Goal: Task Accomplishment & Management: Manage account settings

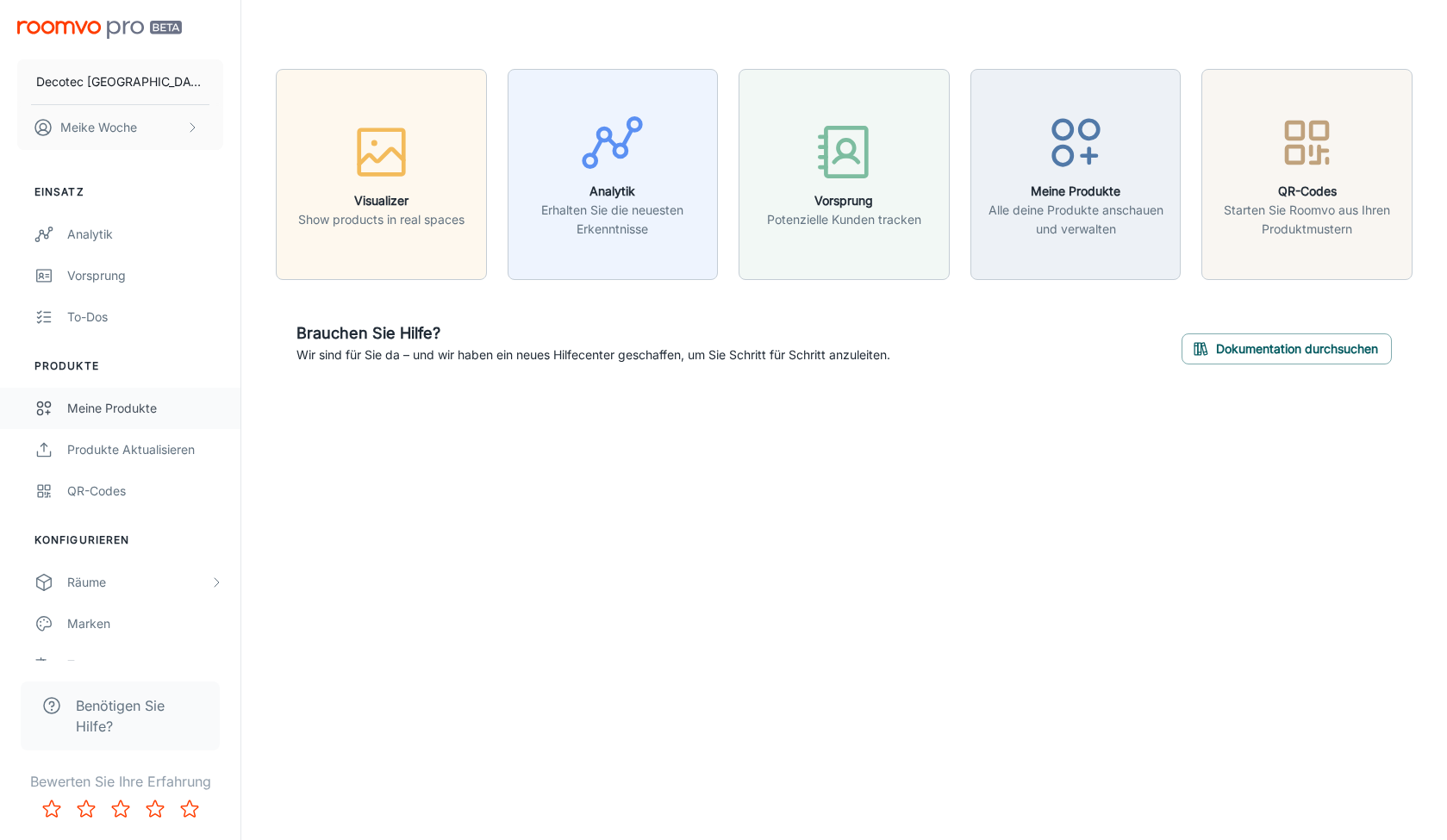
click at [71, 413] on div "Meine Produkte" at bounding box center [145, 408] width 156 height 19
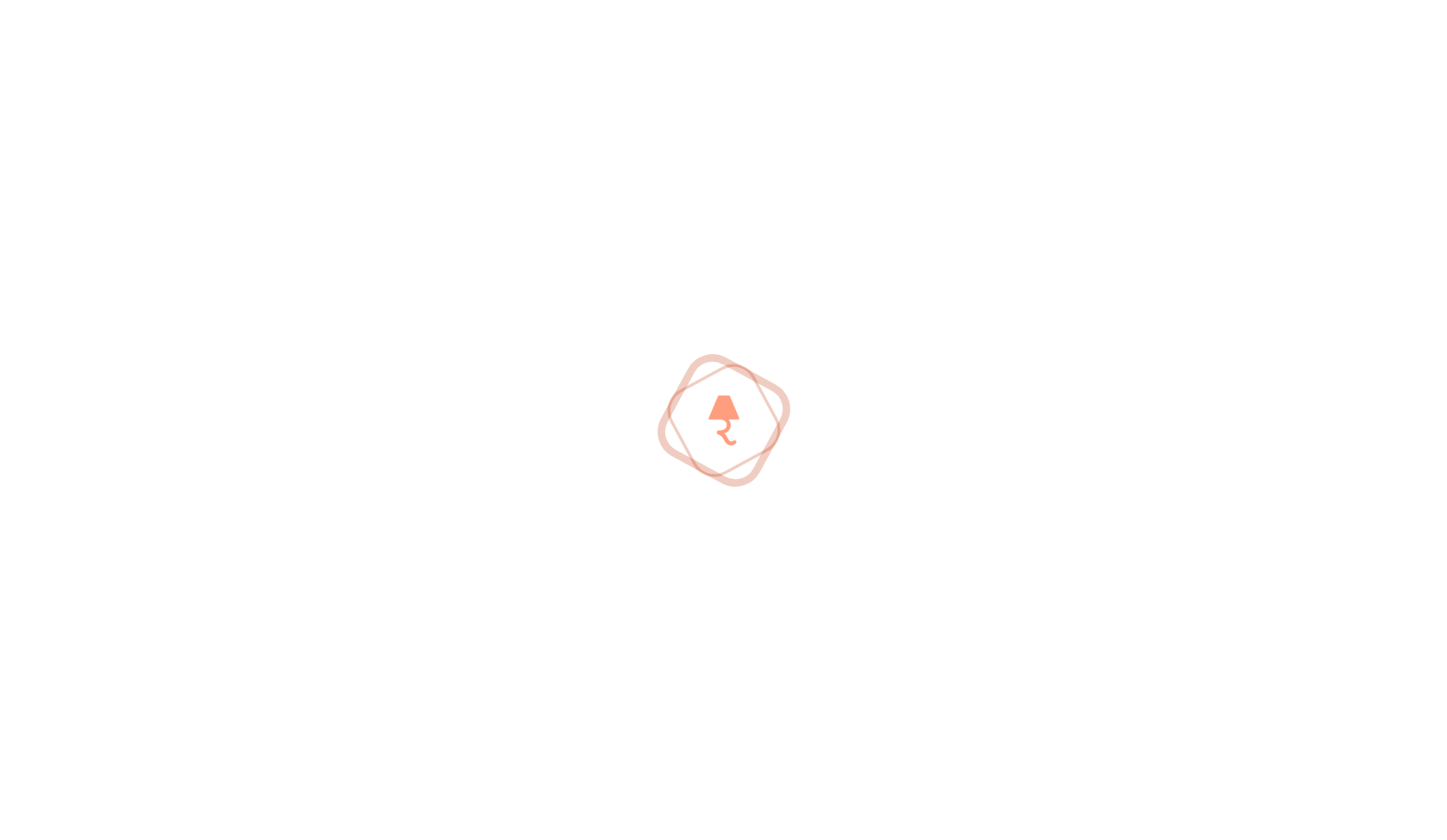
scroll to position [1, 0]
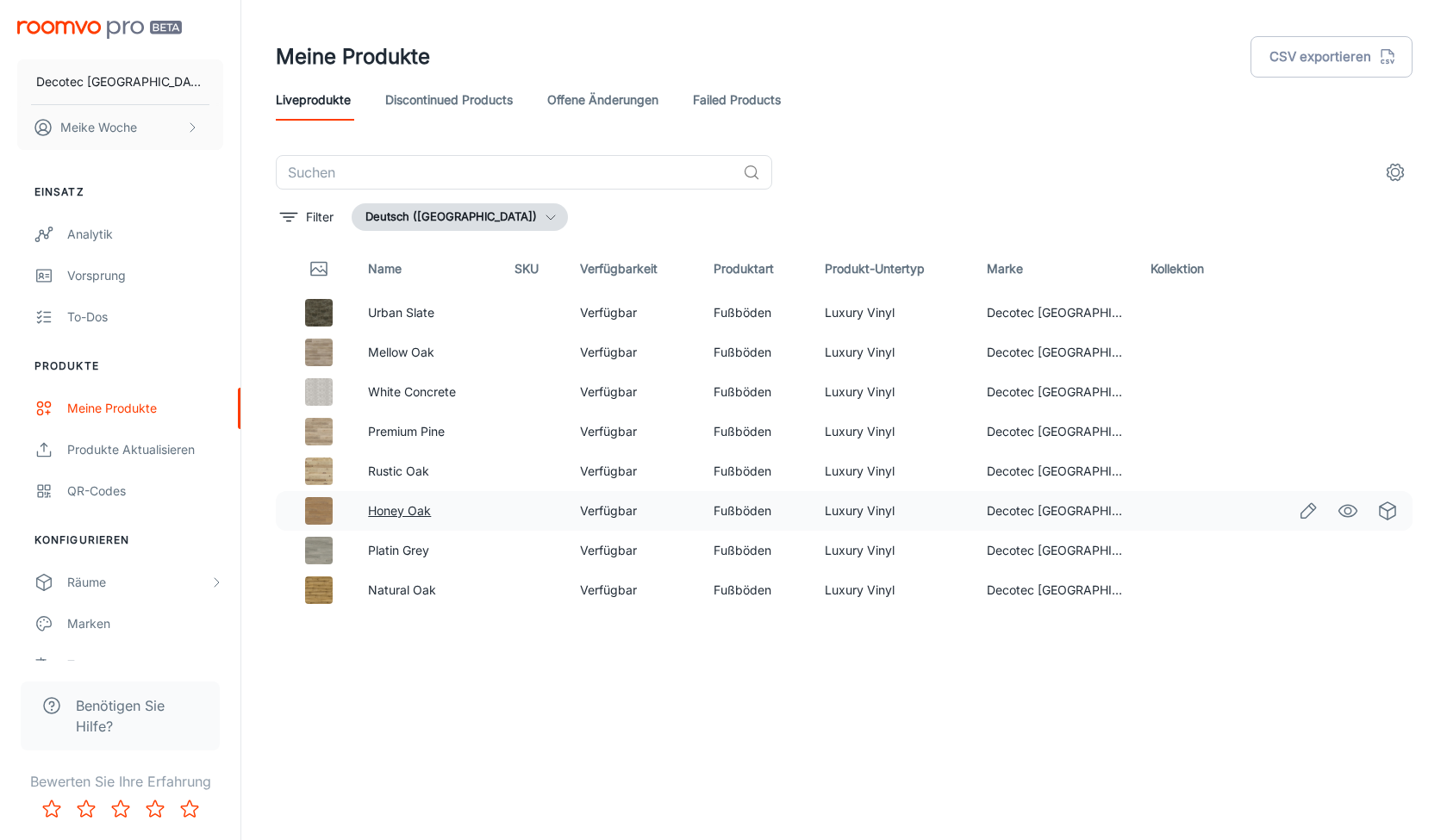
click at [410, 508] on link "Honey Oak" at bounding box center [400, 510] width 63 height 14
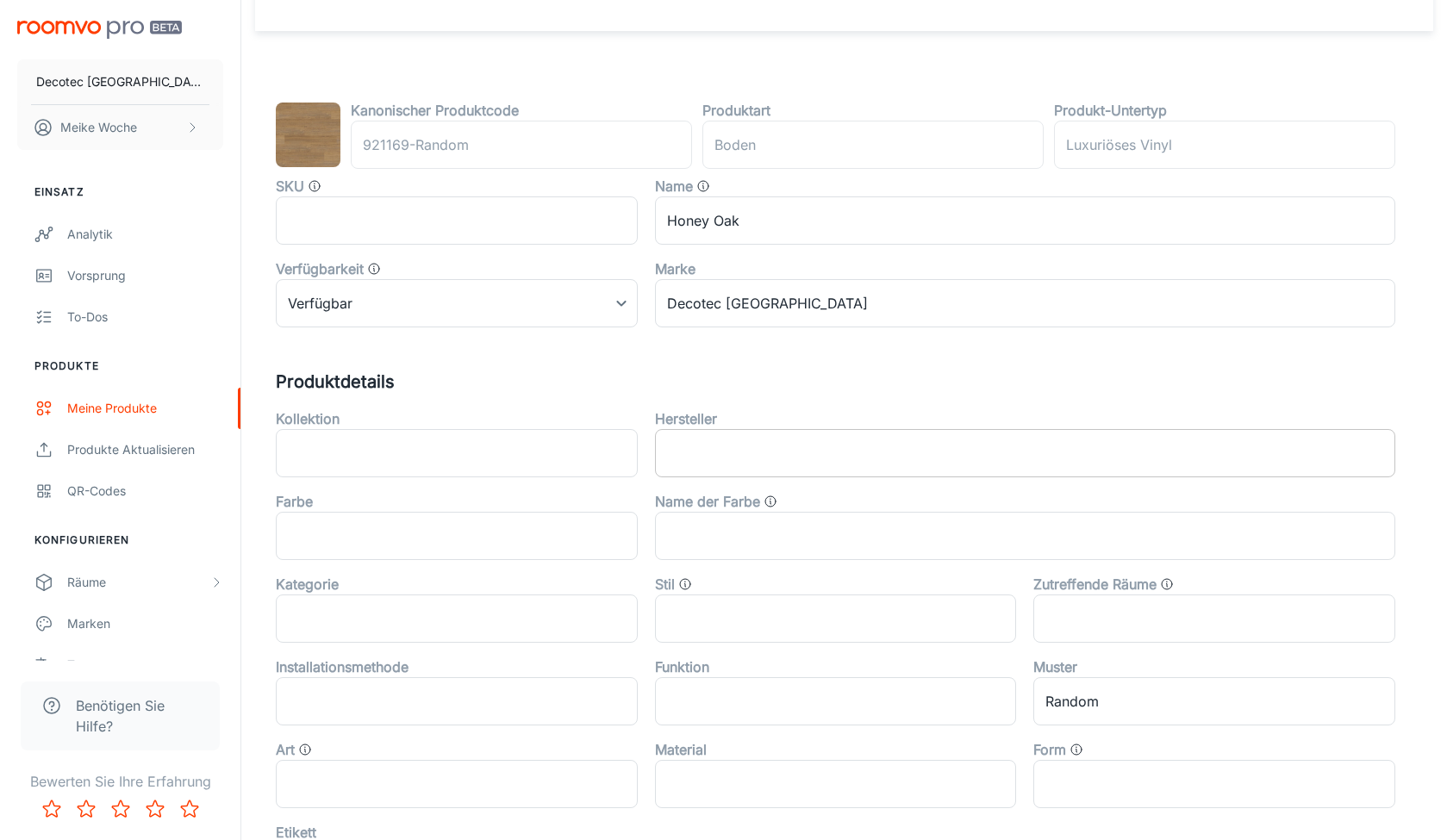
scroll to position [127, 0]
click at [329, 229] on input "text" at bounding box center [457, 222] width 362 height 48
click at [431, 213] on input "text" at bounding box center [457, 222] width 362 height 48
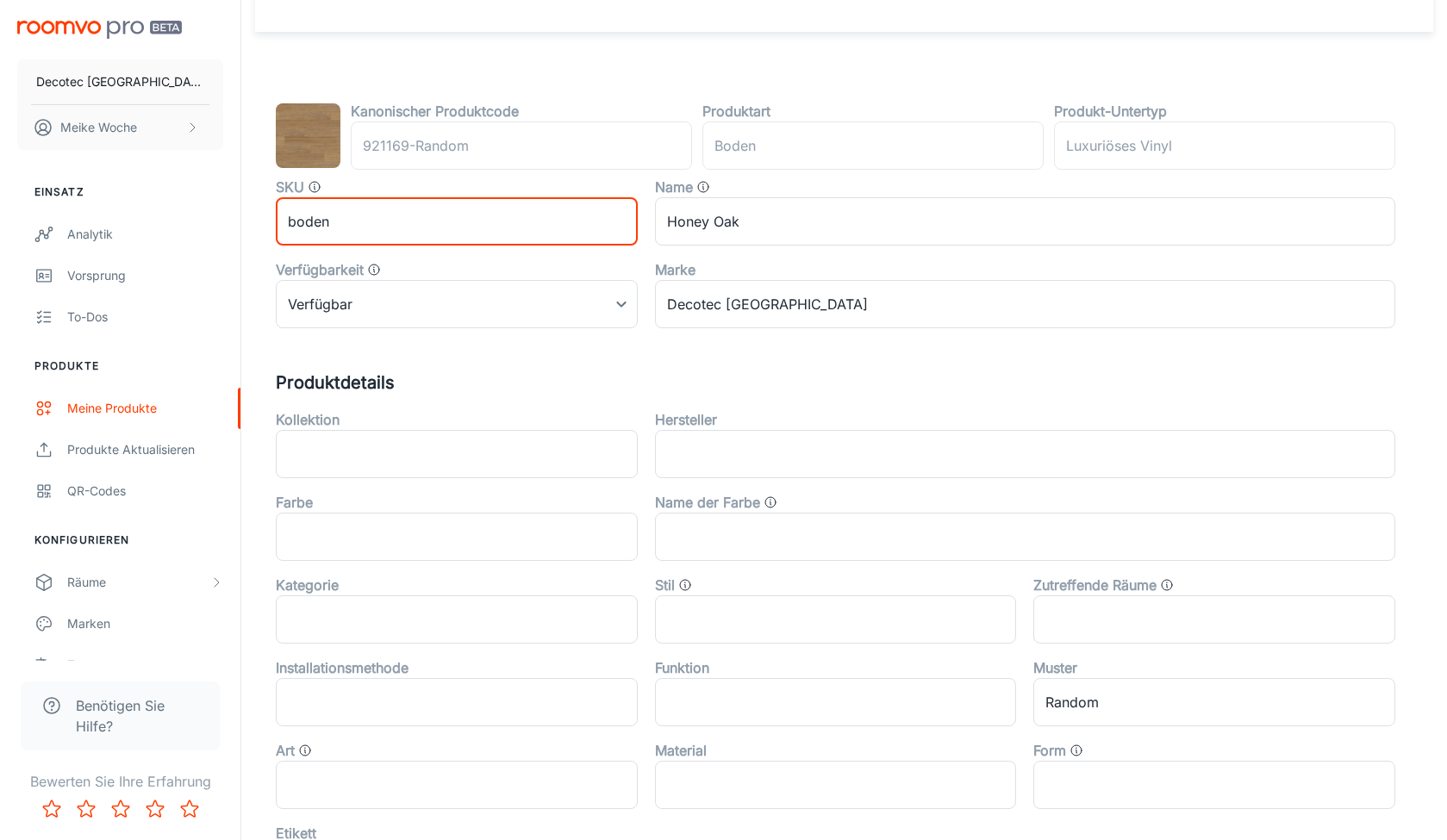
click at [404, 226] on input "boden" at bounding box center [457, 222] width 362 height 48
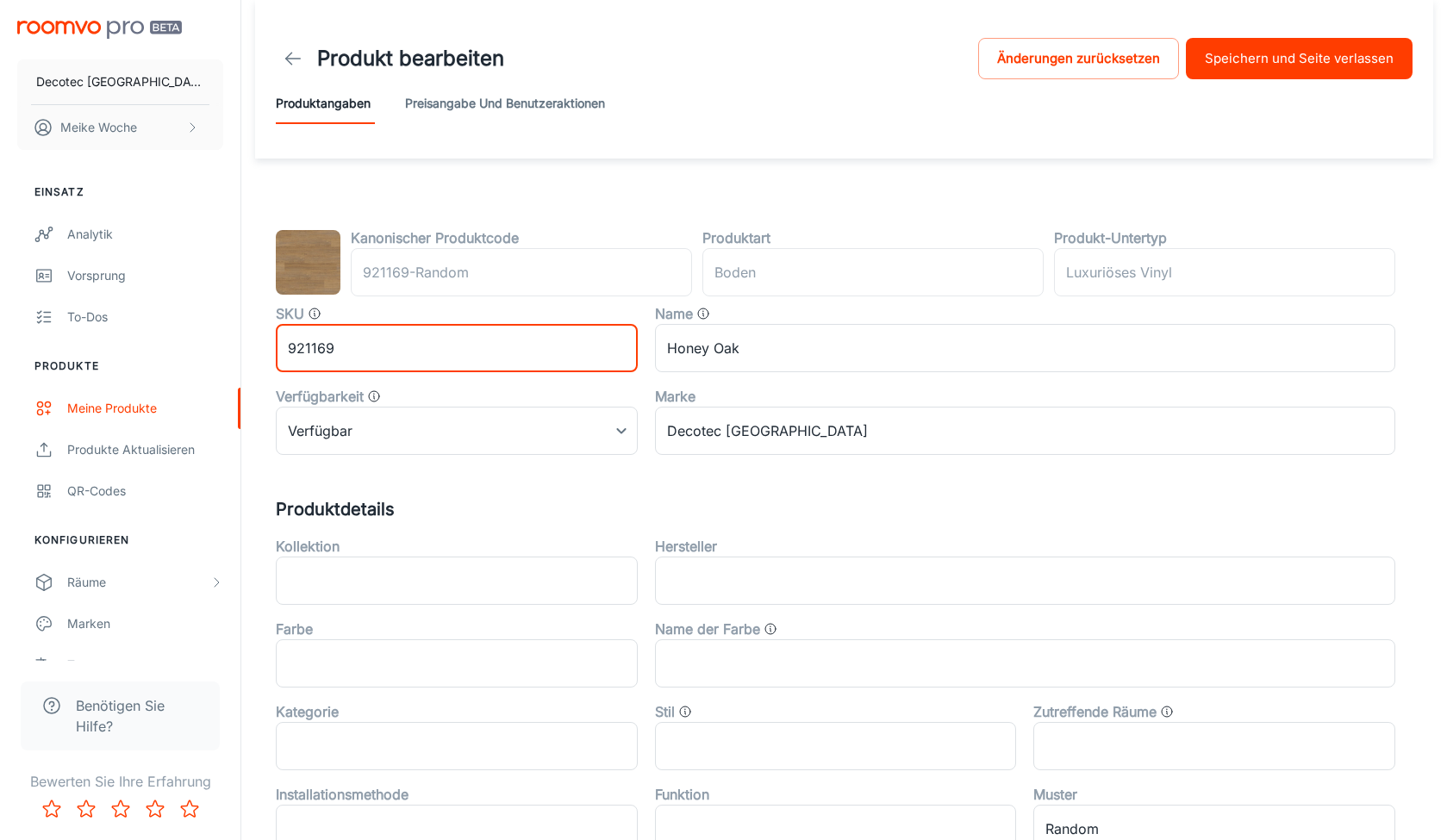
scroll to position [0, 0]
type input "921169"
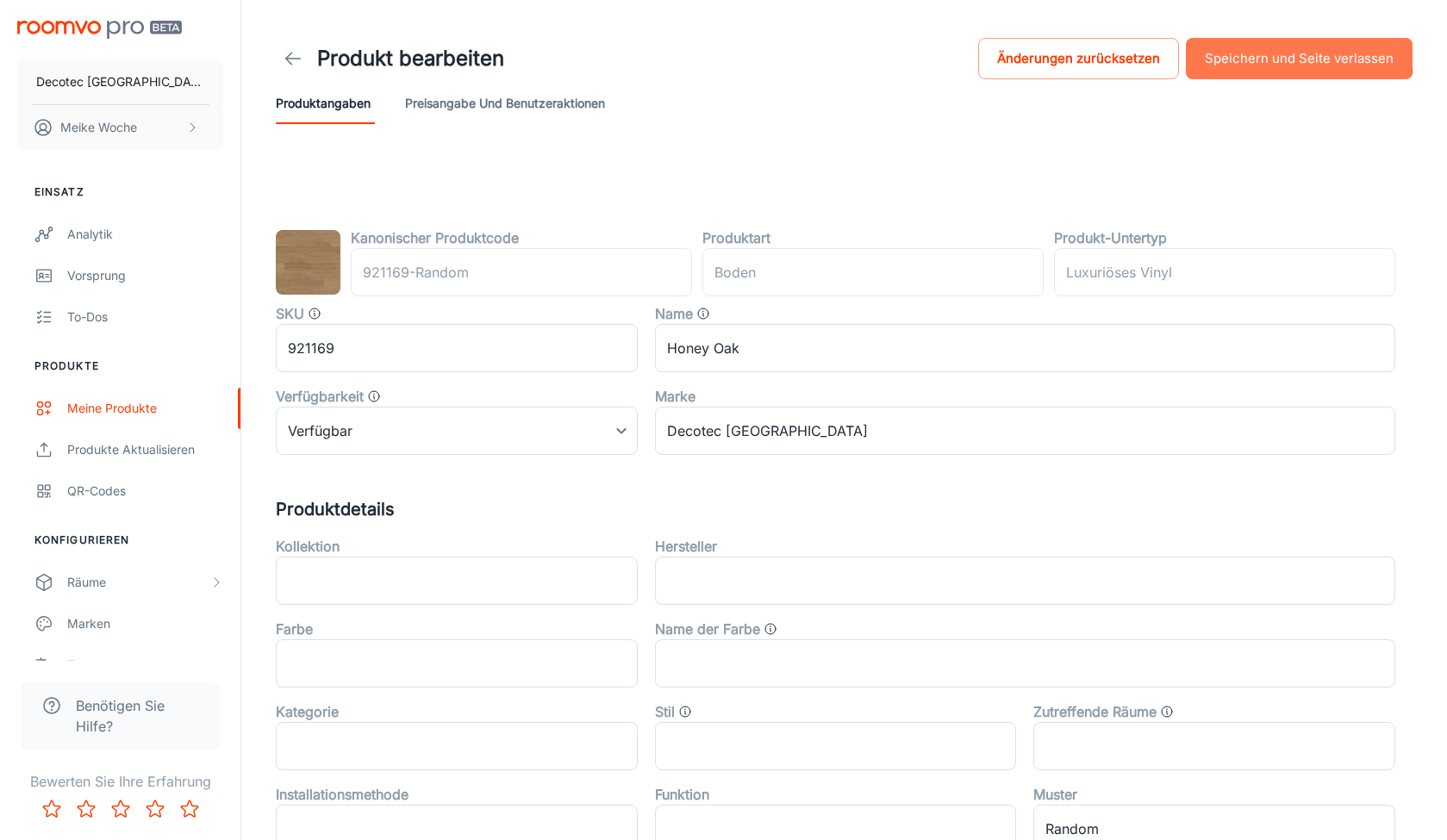
click at [1278, 52] on button "Speichern und Seite verlassen" at bounding box center [1299, 58] width 226 height 41
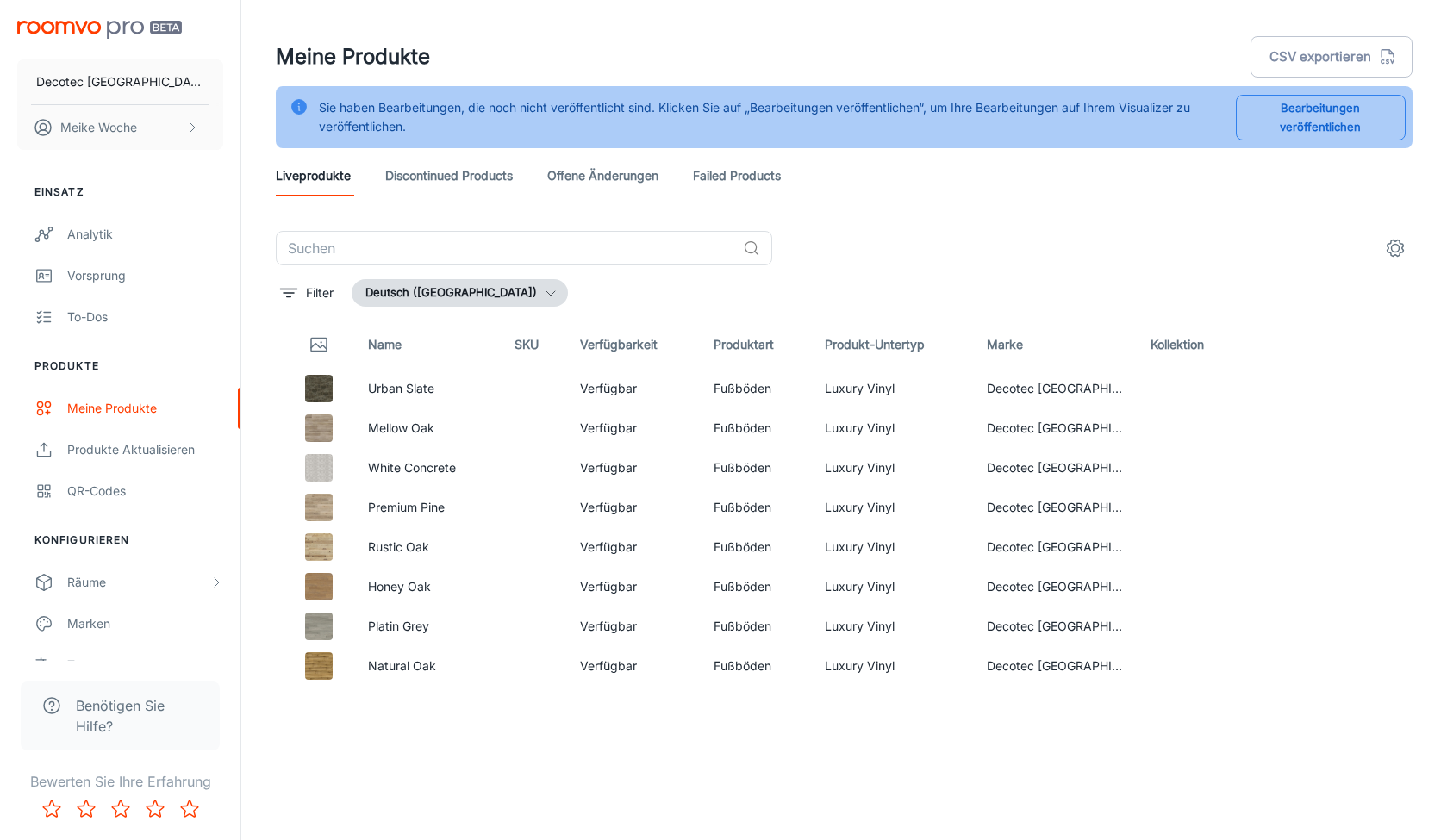
click at [1266, 106] on button "Bearbeitungen veröffentlichen" at bounding box center [1320, 118] width 170 height 46
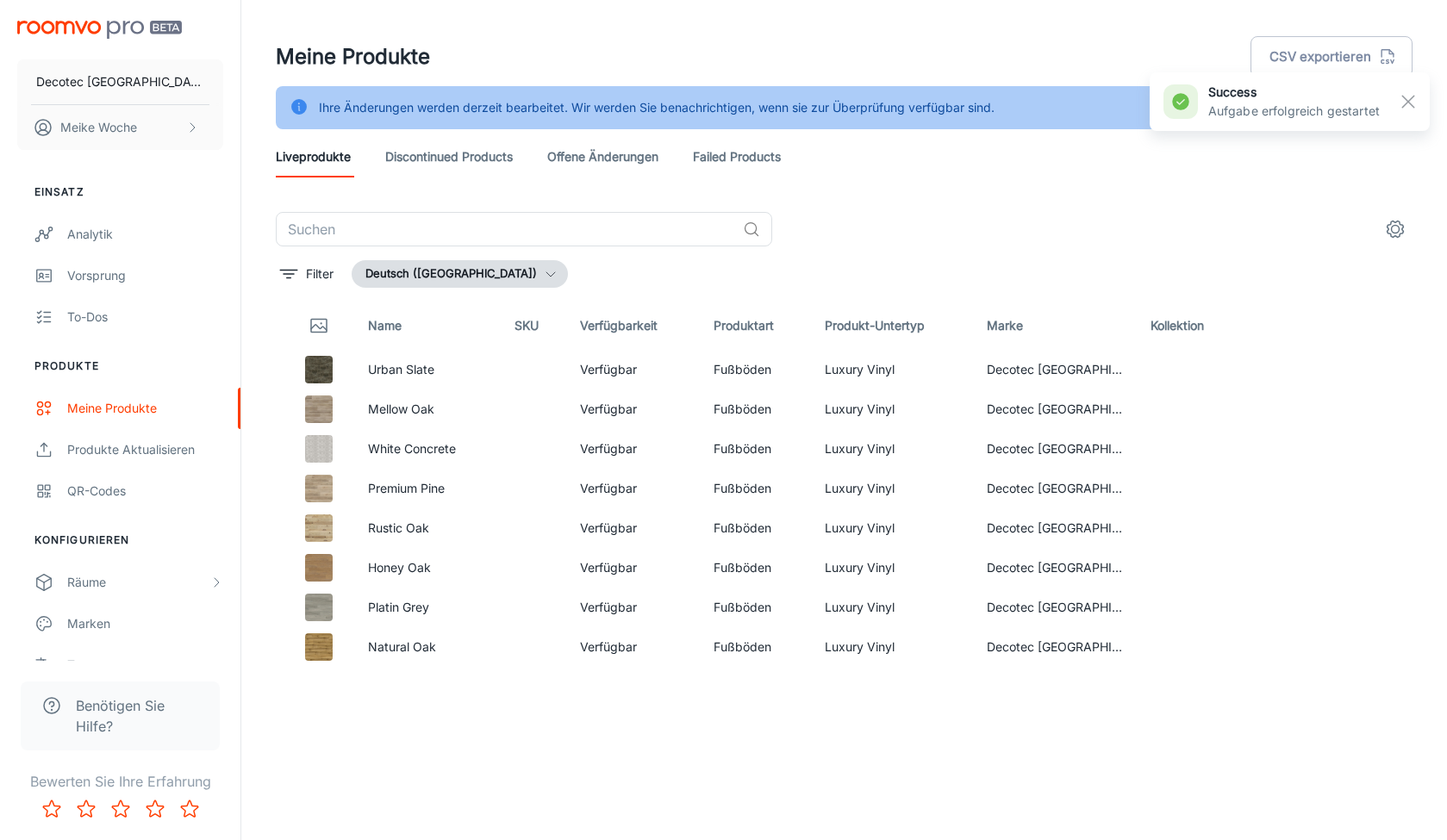
click at [476, 155] on link "Discontinued Products" at bounding box center [449, 156] width 128 height 41
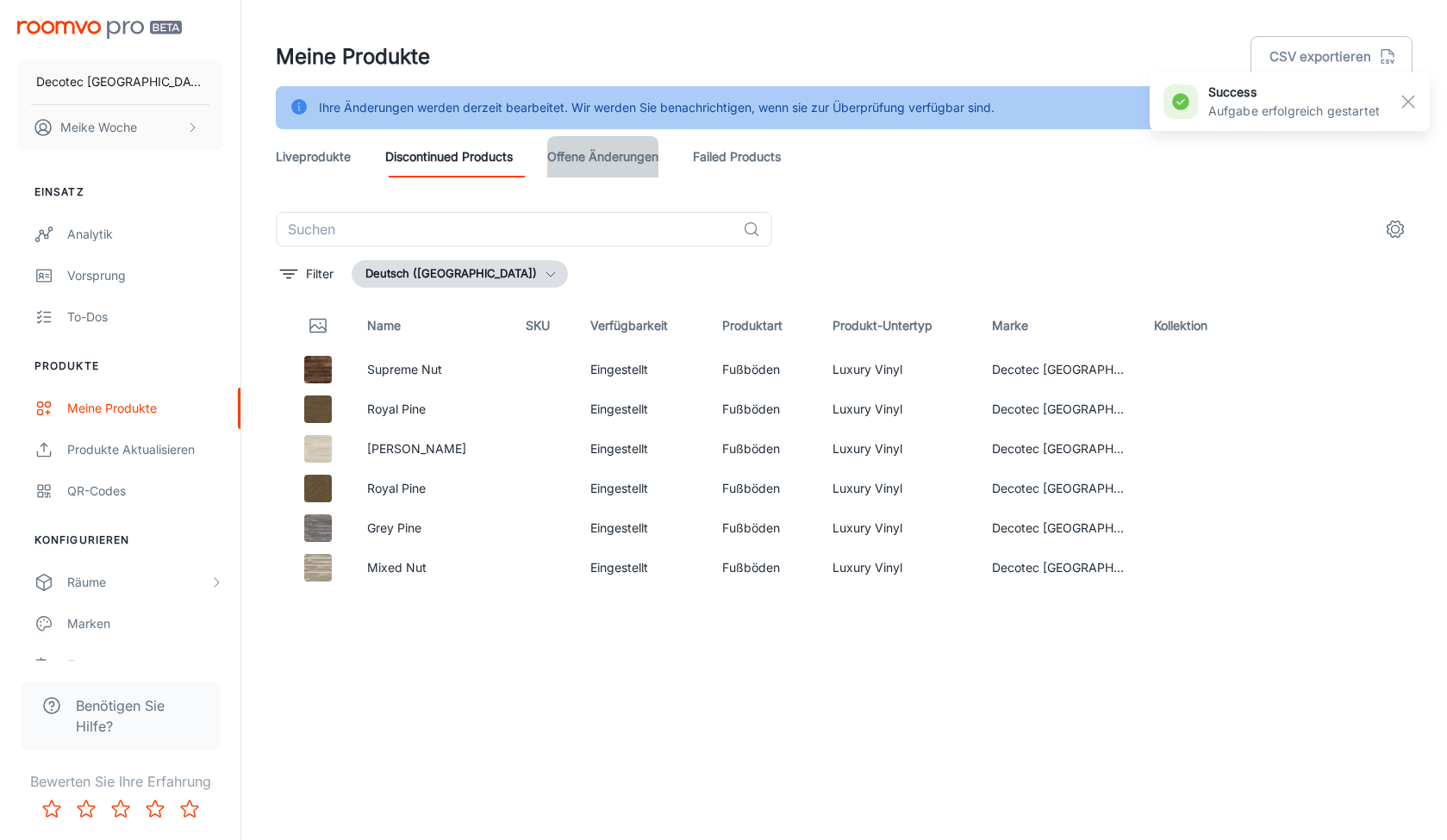
drag, startPoint x: 653, startPoint y: 154, endPoint x: 707, endPoint y: 157, distance: 54.1
click at [654, 154] on link "offene Änderungen" at bounding box center [603, 156] width 111 height 41
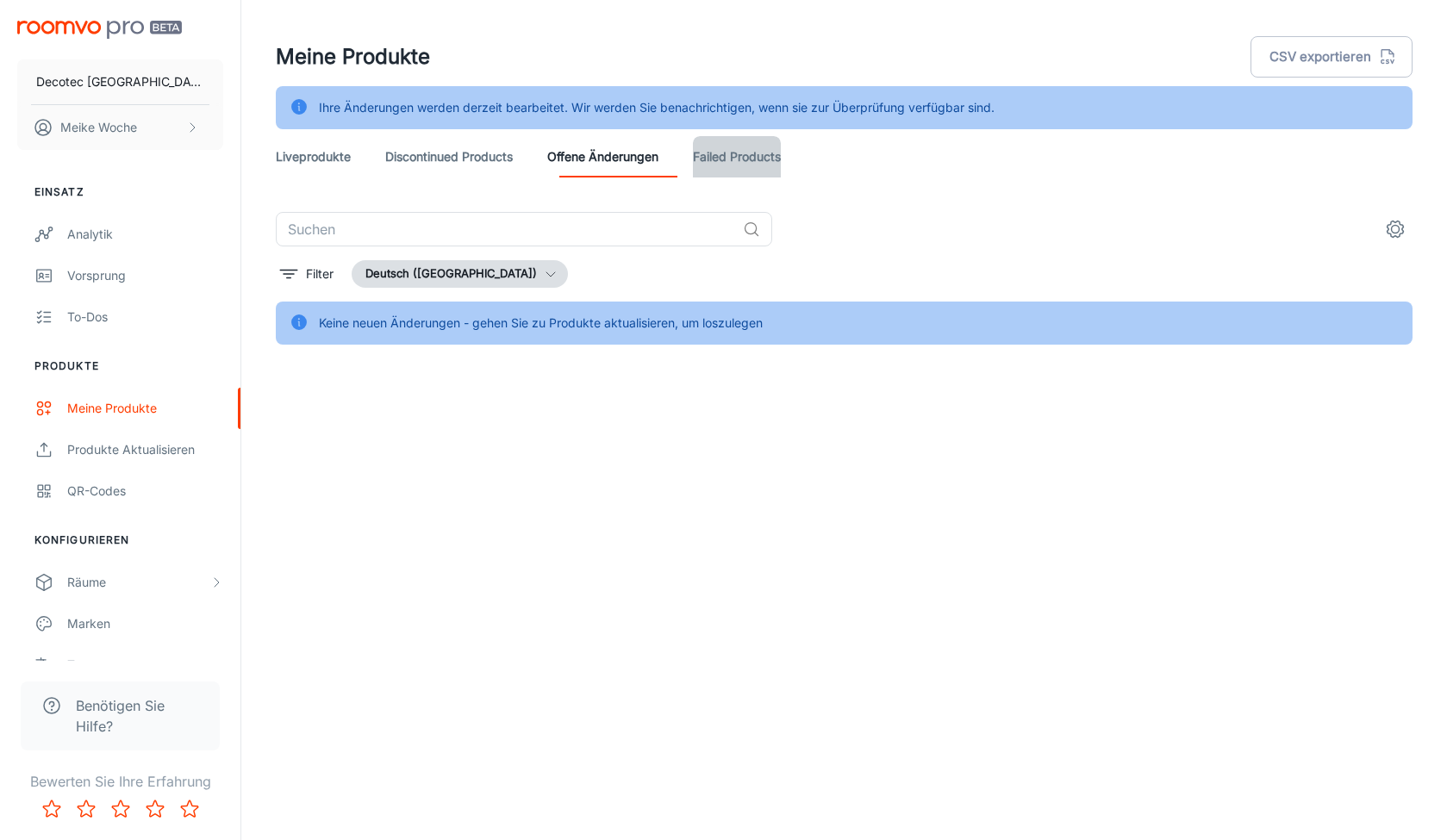
click at [781, 159] on link "Failed Products" at bounding box center [737, 156] width 88 height 41
click at [493, 159] on link "Discontinued Products" at bounding box center [449, 156] width 128 height 41
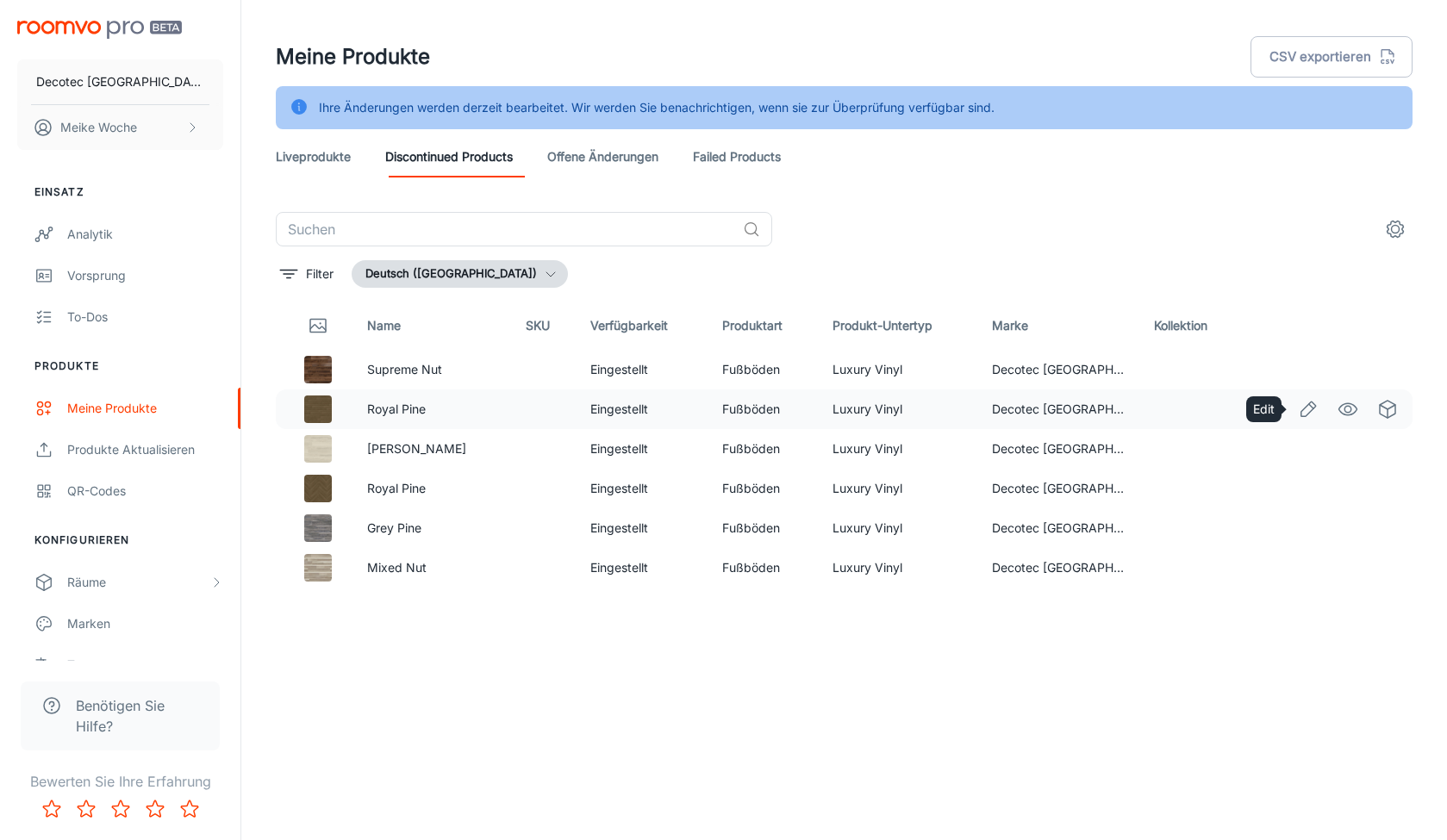
click at [1309, 407] on icon "Edit" at bounding box center [1309, 409] width 21 height 21
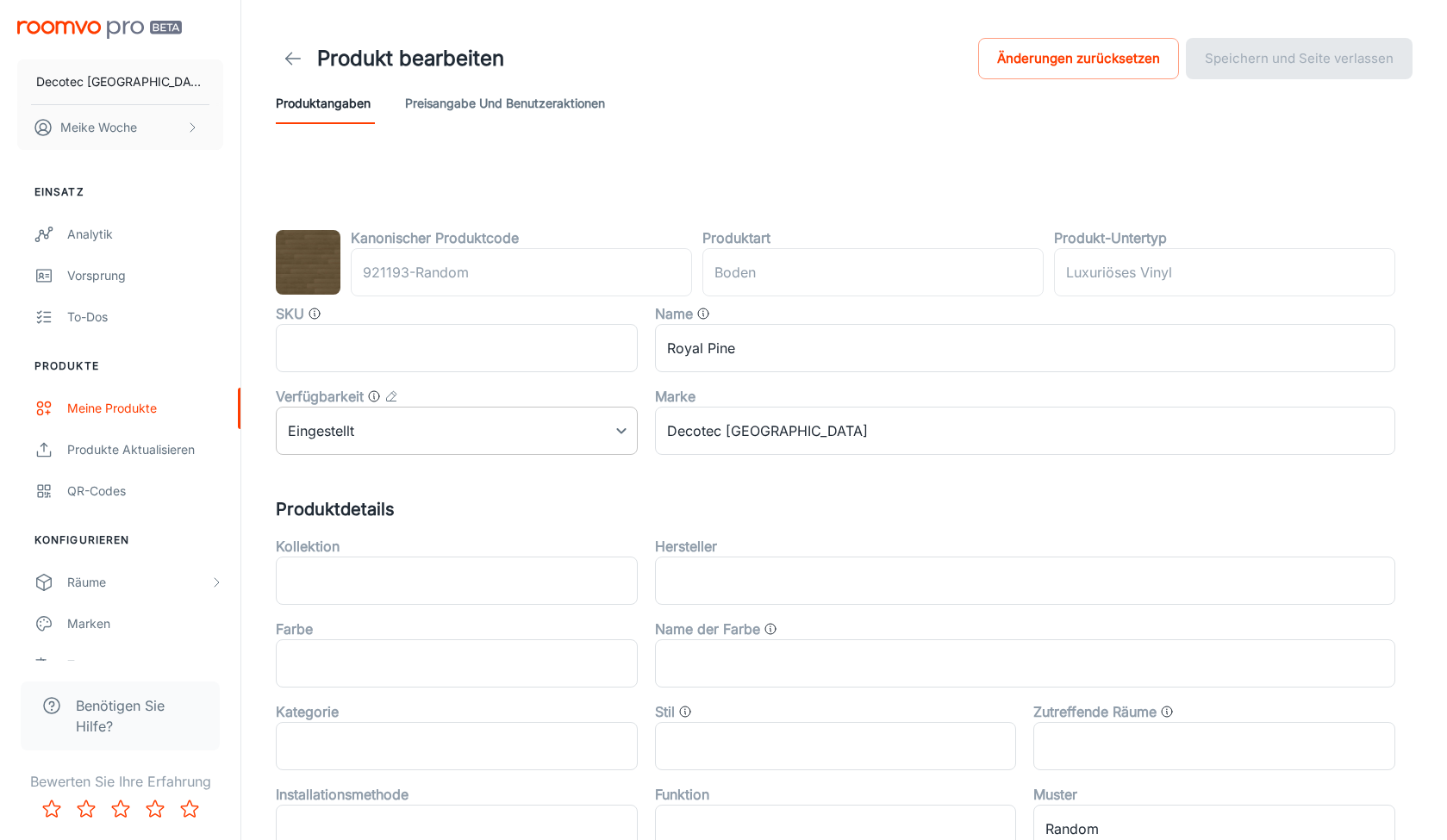
click at [614, 435] on body "Decotec [GEOGRAPHIC_DATA] Meike Woche Einsatz Analytik Vorsprung To-dos Produkt…" at bounding box center [723, 420] width 1447 height 840
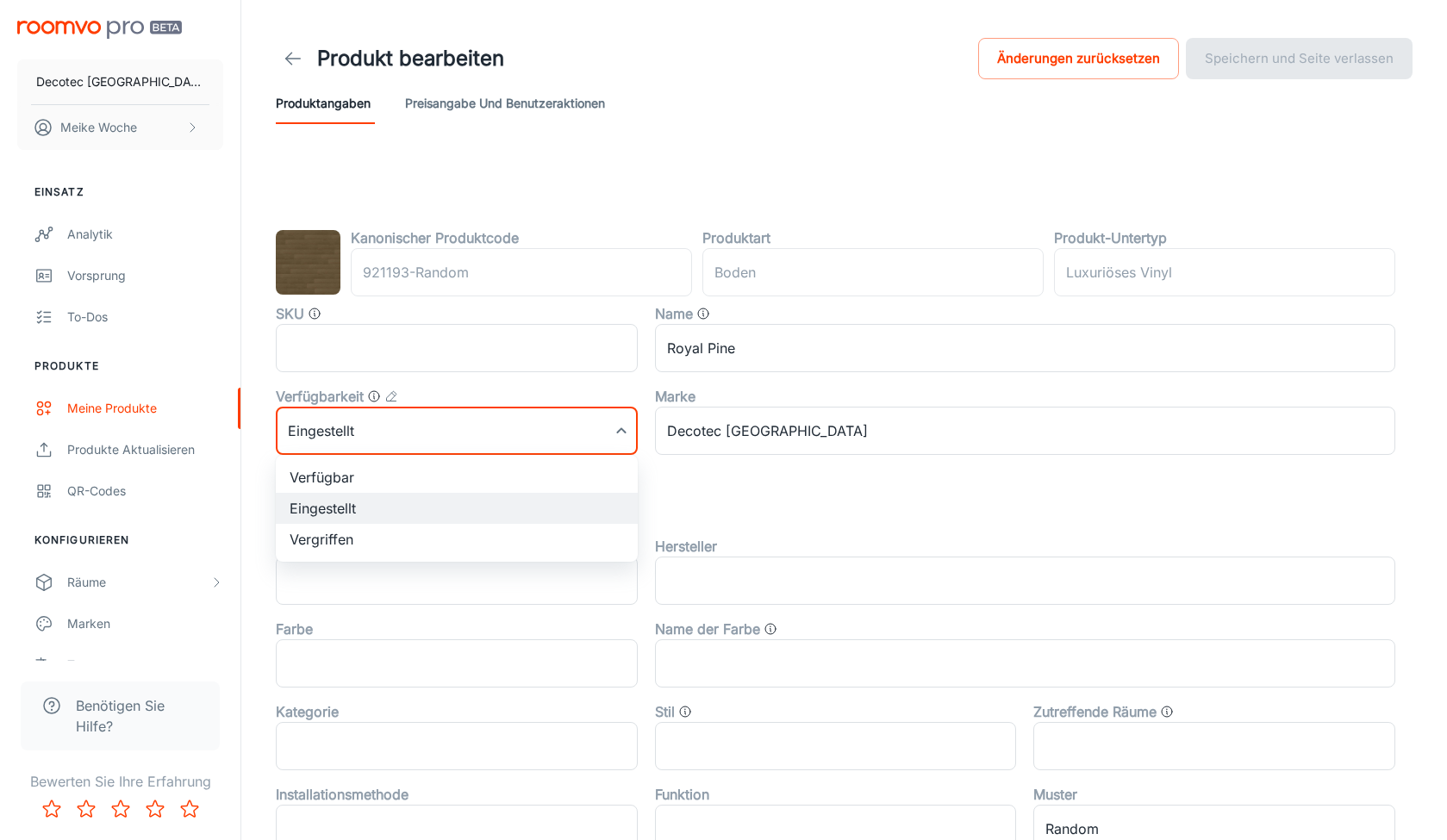
click at [893, 505] on div at bounding box center [723, 420] width 1447 height 840
click at [320, 68] on h1 "Produkt bearbeiten" at bounding box center [410, 58] width 187 height 31
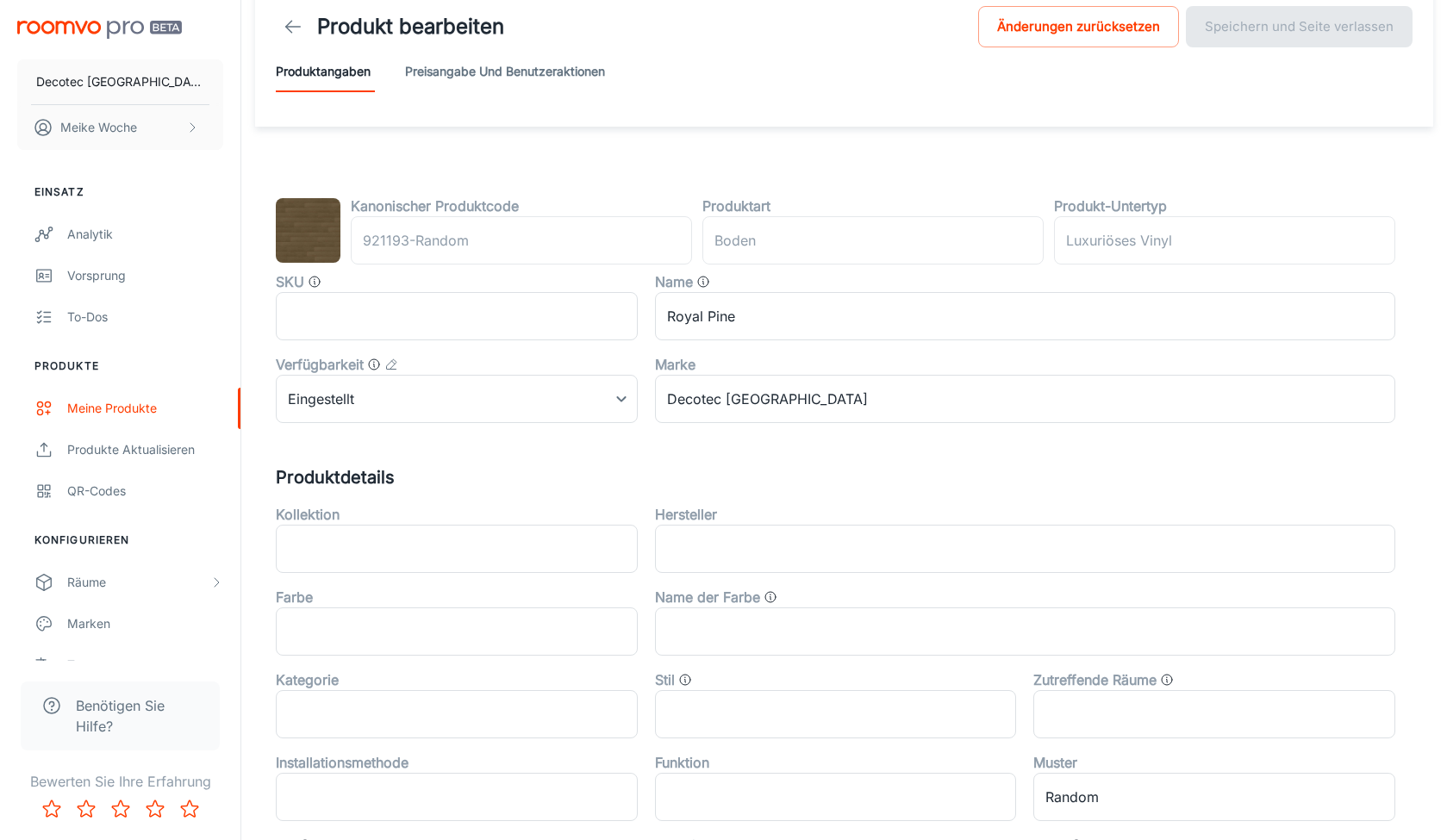
scroll to position [32, 0]
click at [124, 584] on div "Räume" at bounding box center [138, 583] width 142 height 19
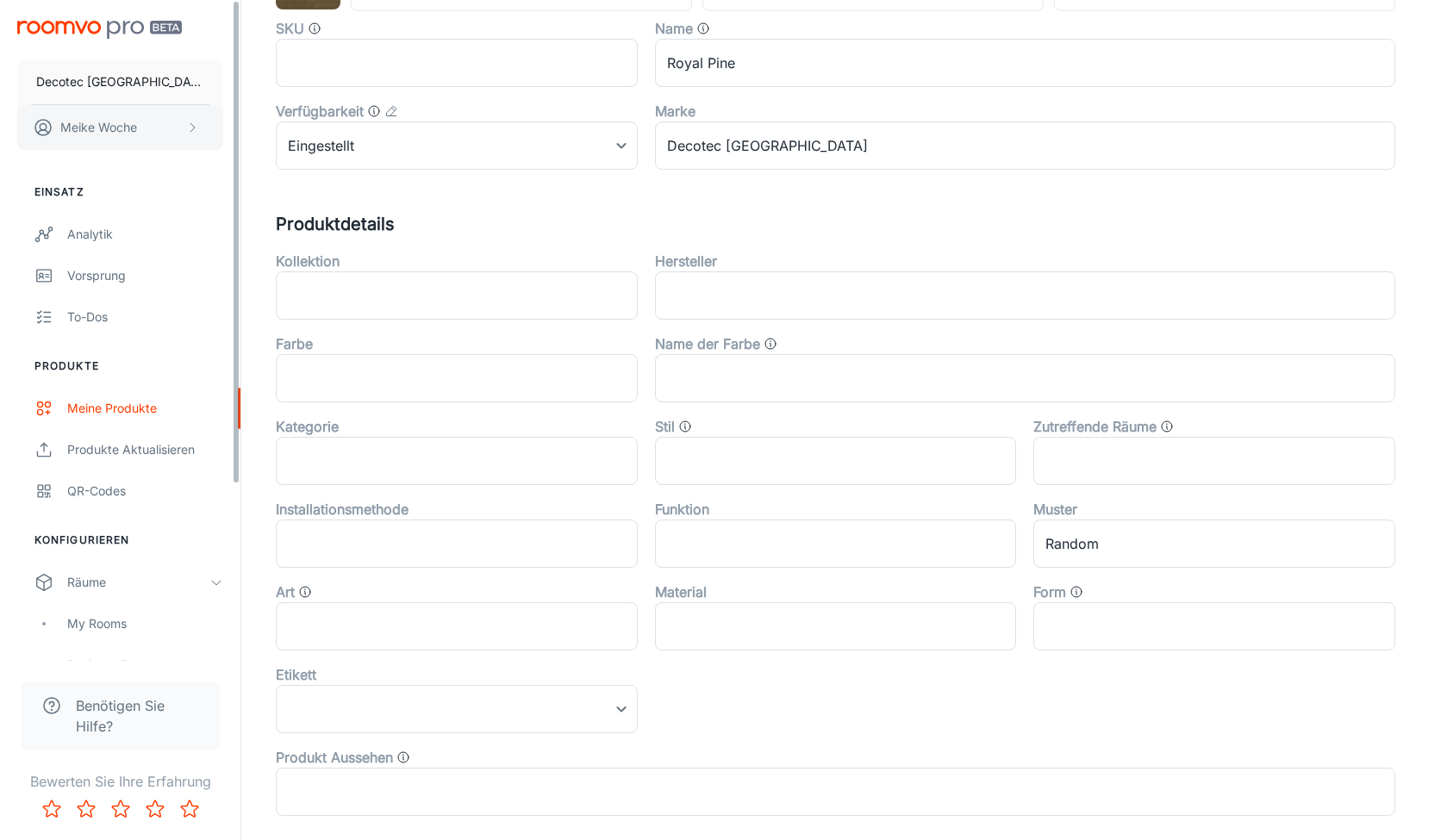
scroll to position [0, 0]
click at [107, 67] on button "Decotec [GEOGRAPHIC_DATA]" at bounding box center [120, 82] width 206 height 45
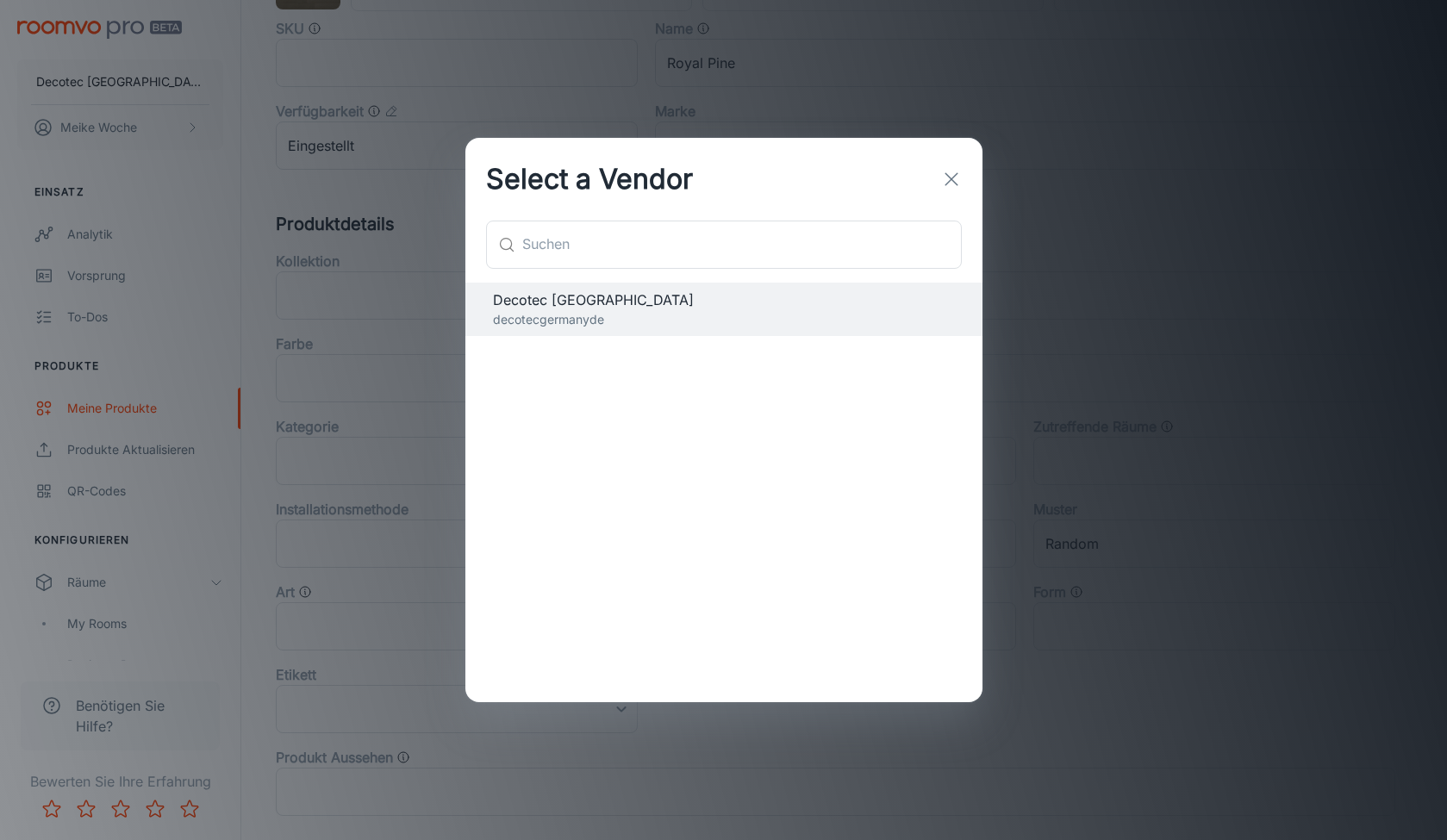
click at [952, 175] on icon "button" at bounding box center [952, 179] width 21 height 21
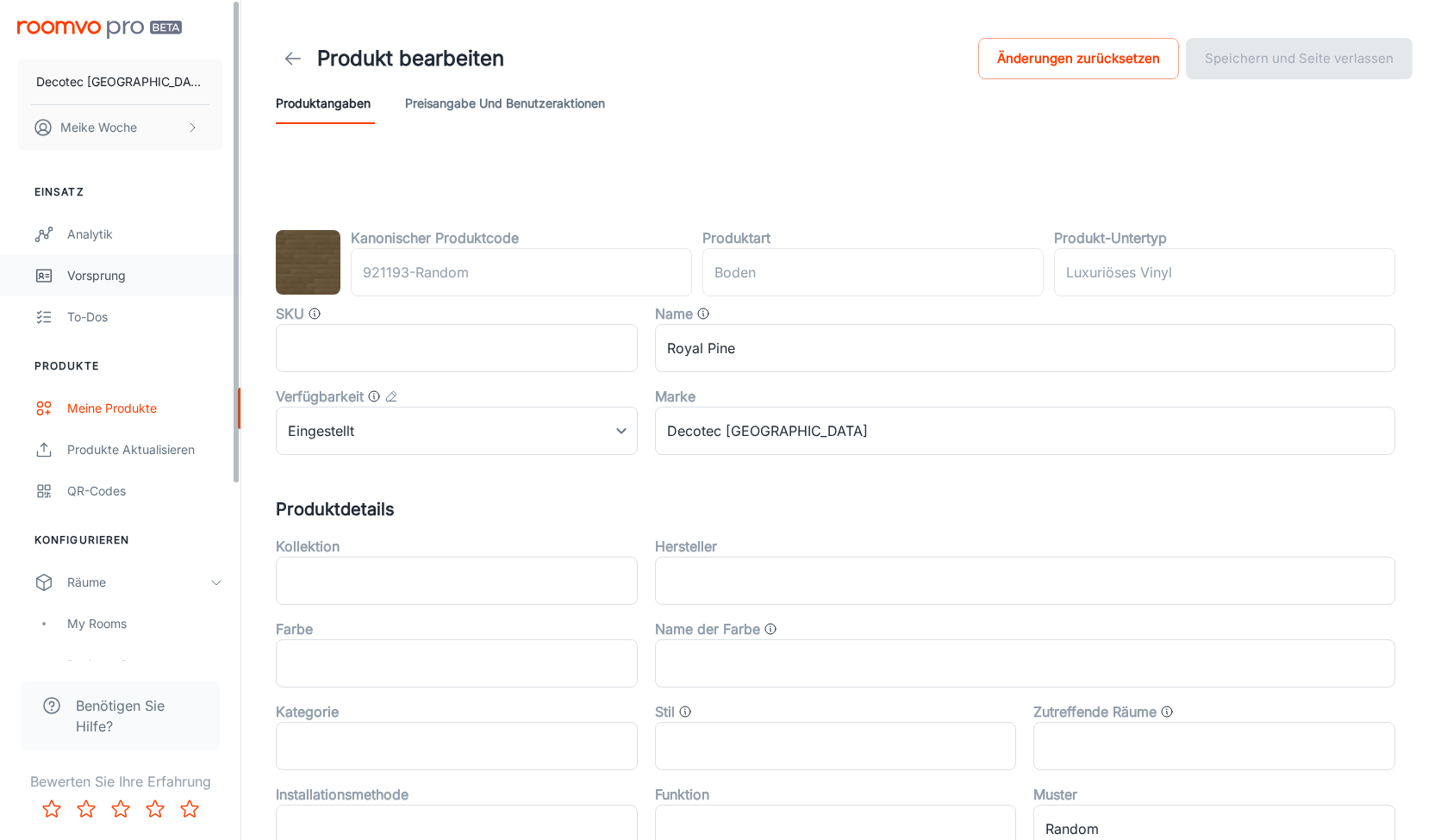
click at [120, 260] on link "Vorsprung" at bounding box center [120, 275] width 241 height 41
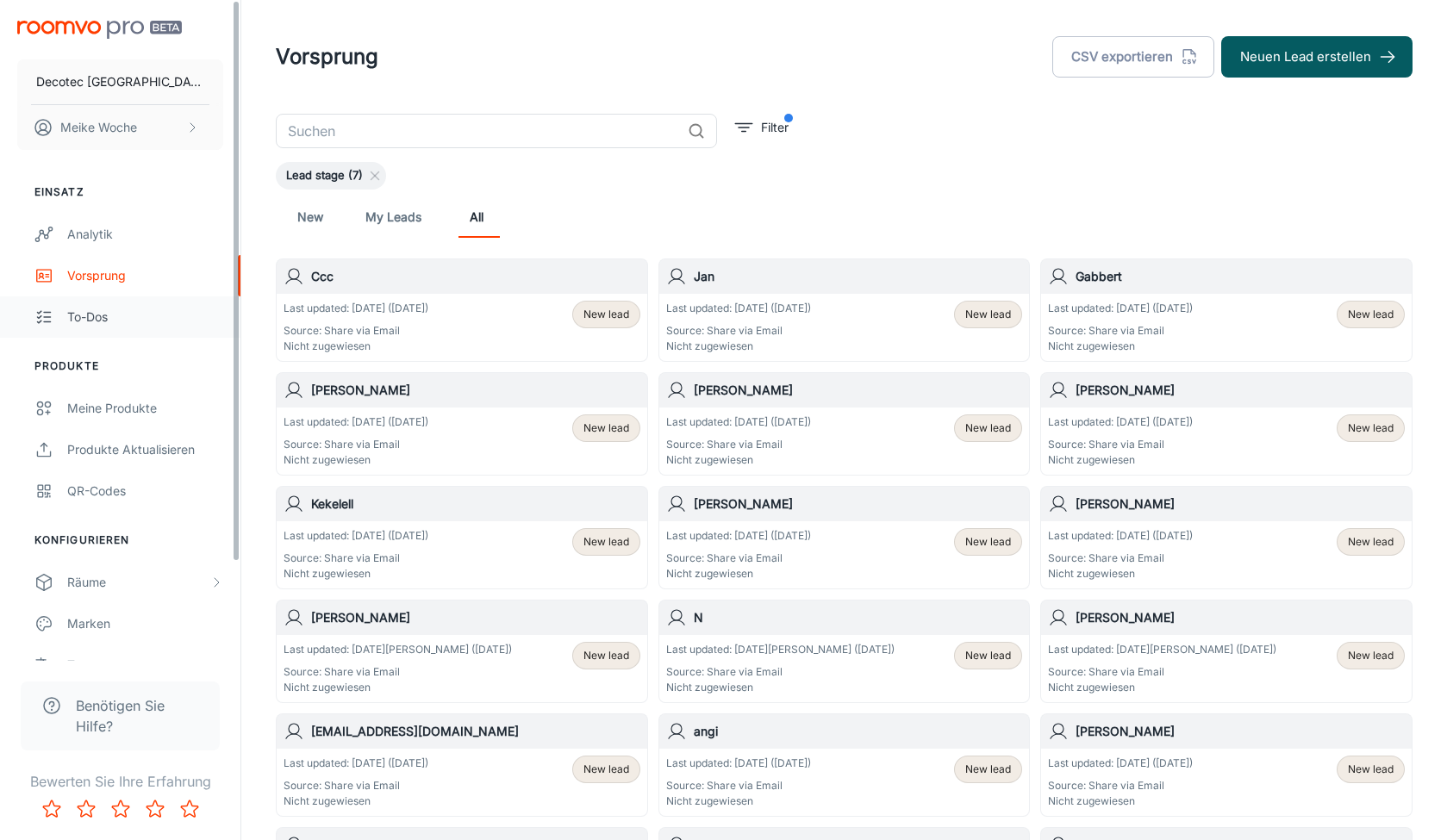
click at [72, 319] on div "To-dos" at bounding box center [145, 317] width 156 height 19
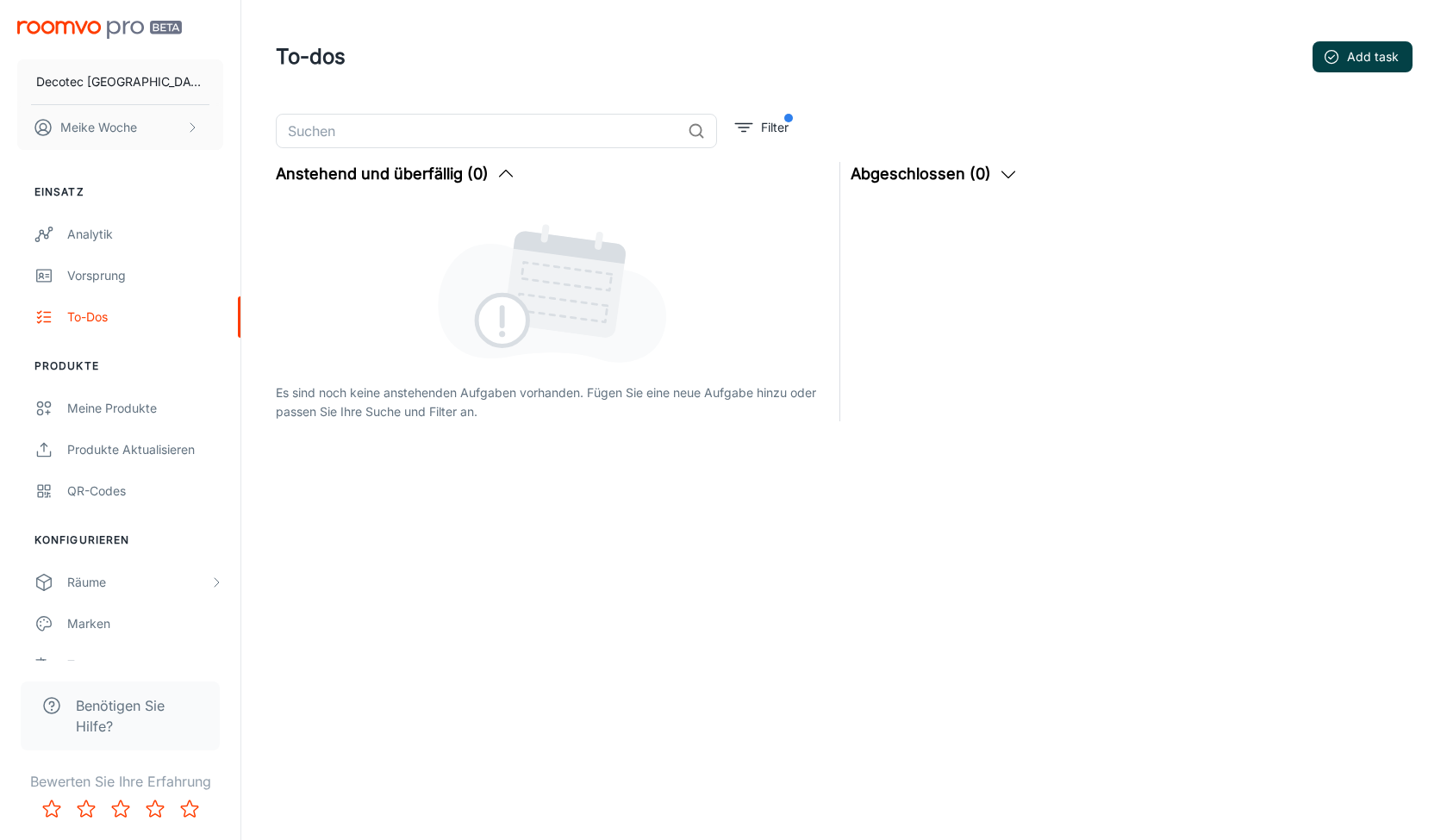
click at [1326, 47] on button "Add task" at bounding box center [1363, 57] width 100 height 31
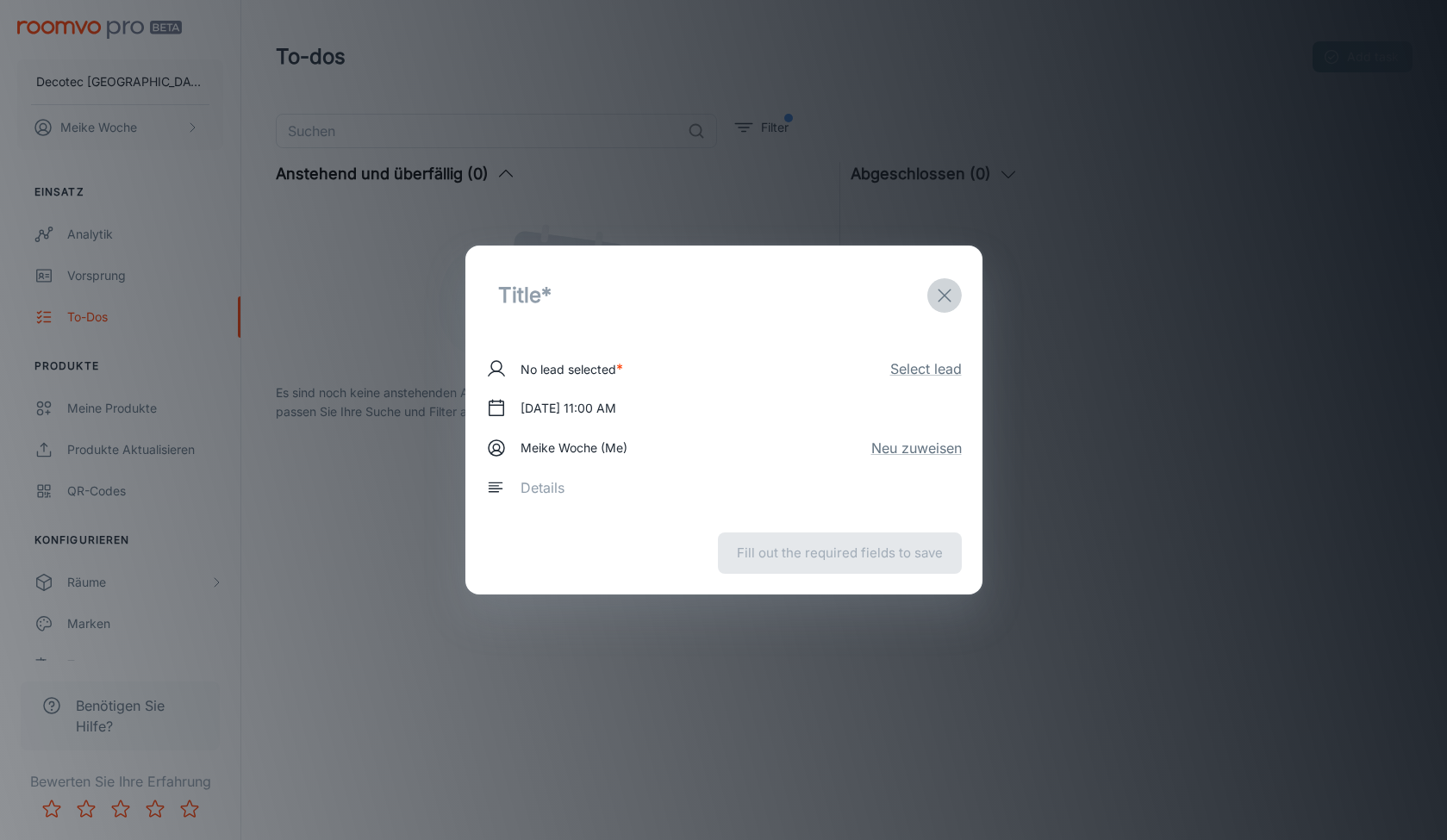
click at [940, 286] on icon "exit" at bounding box center [945, 296] width 21 height 21
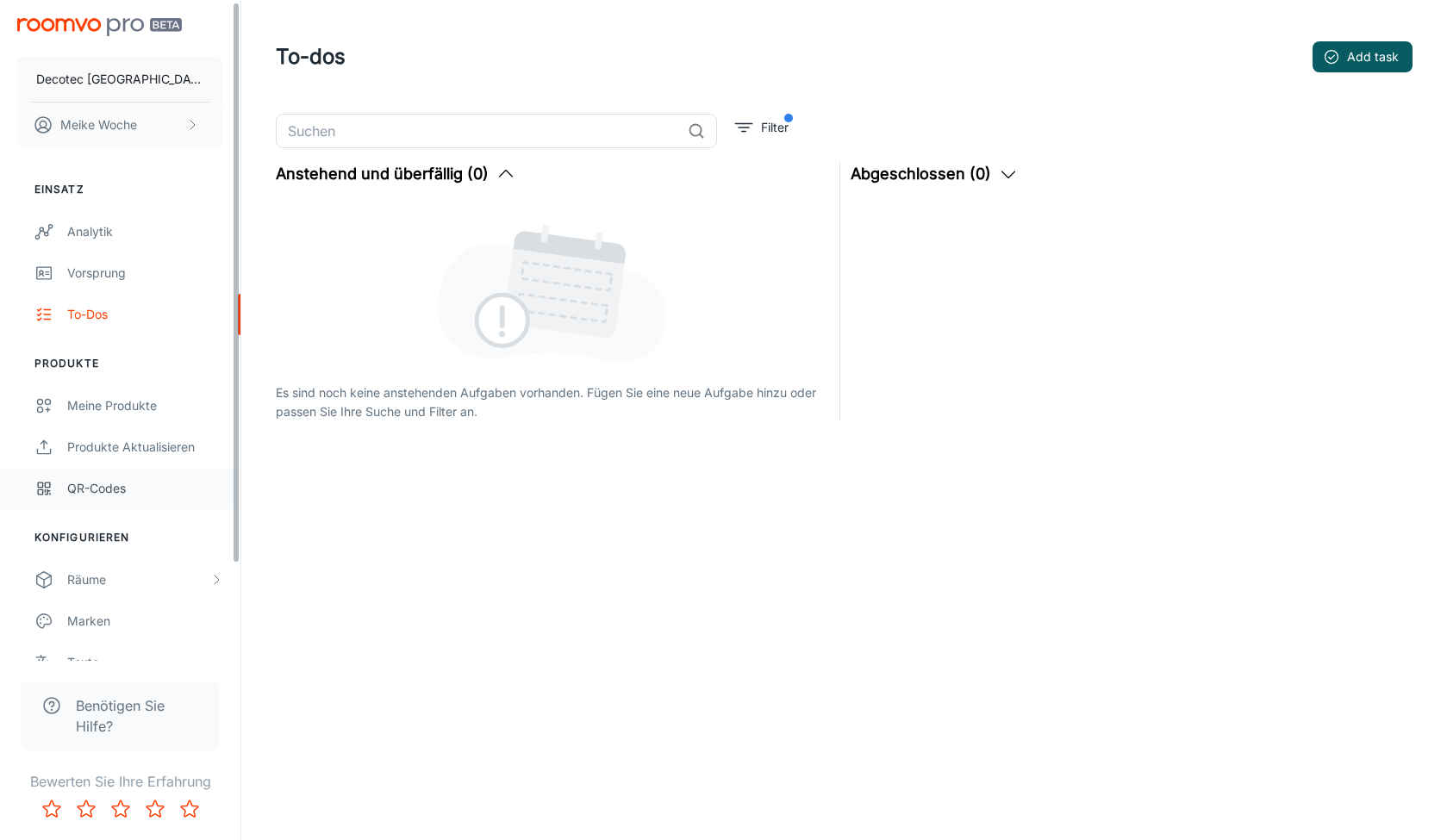
click at [190, 486] on div "QR-Codes" at bounding box center [145, 489] width 156 height 19
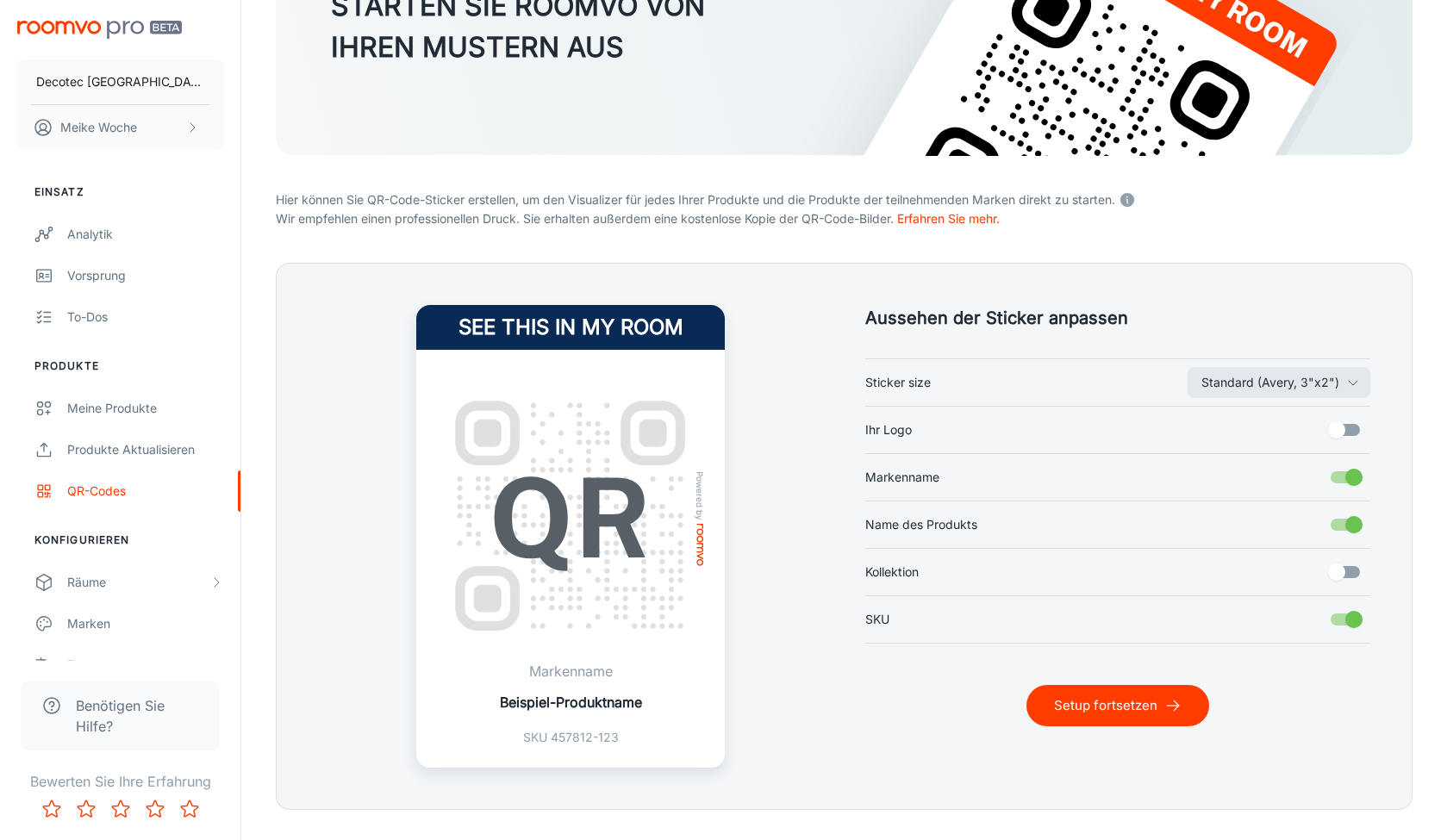
scroll to position [215, 0]
click at [1174, 715] on button "Setup fortsetzen" at bounding box center [1118, 705] width 183 height 41
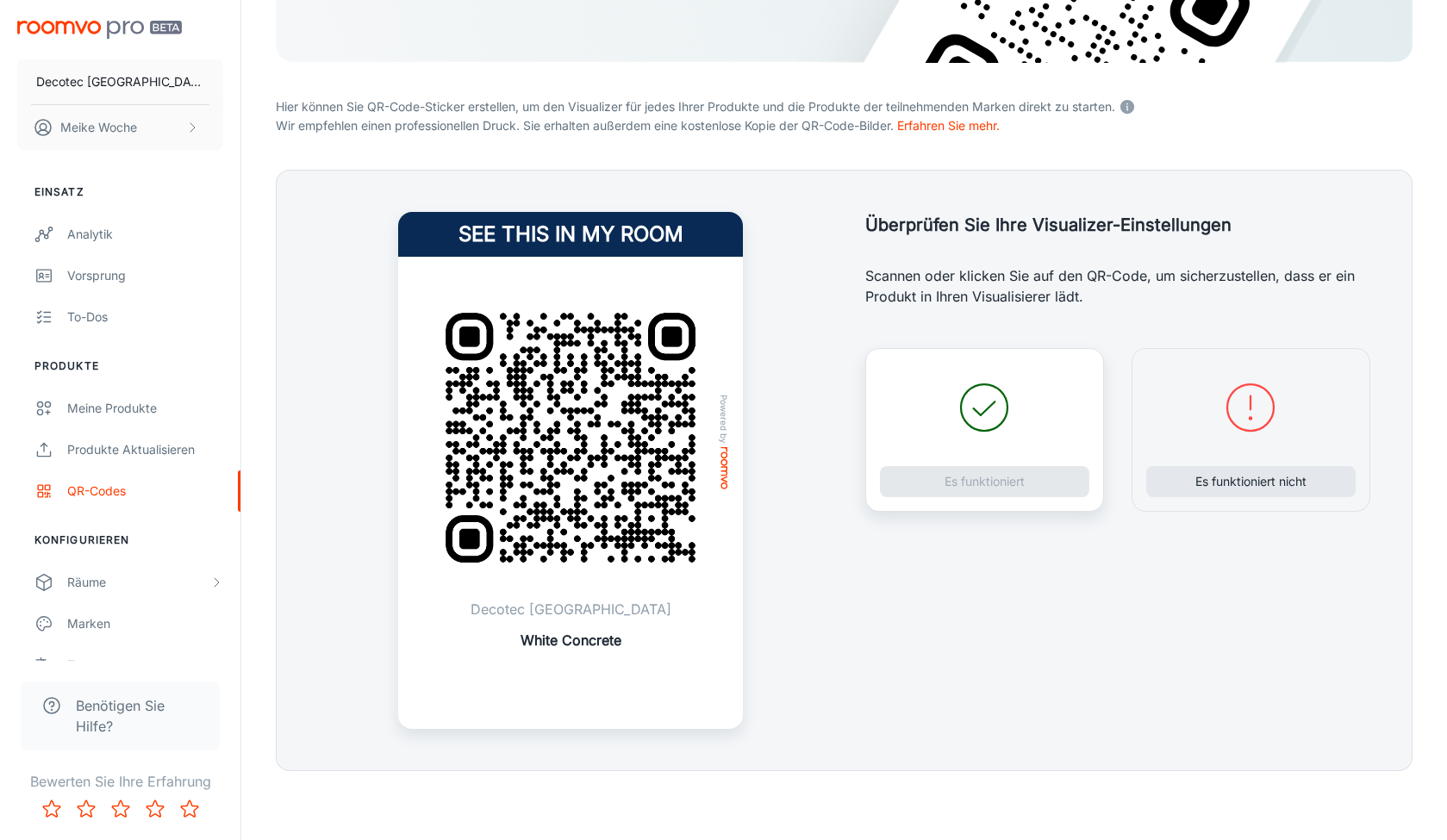
scroll to position [307, 0]
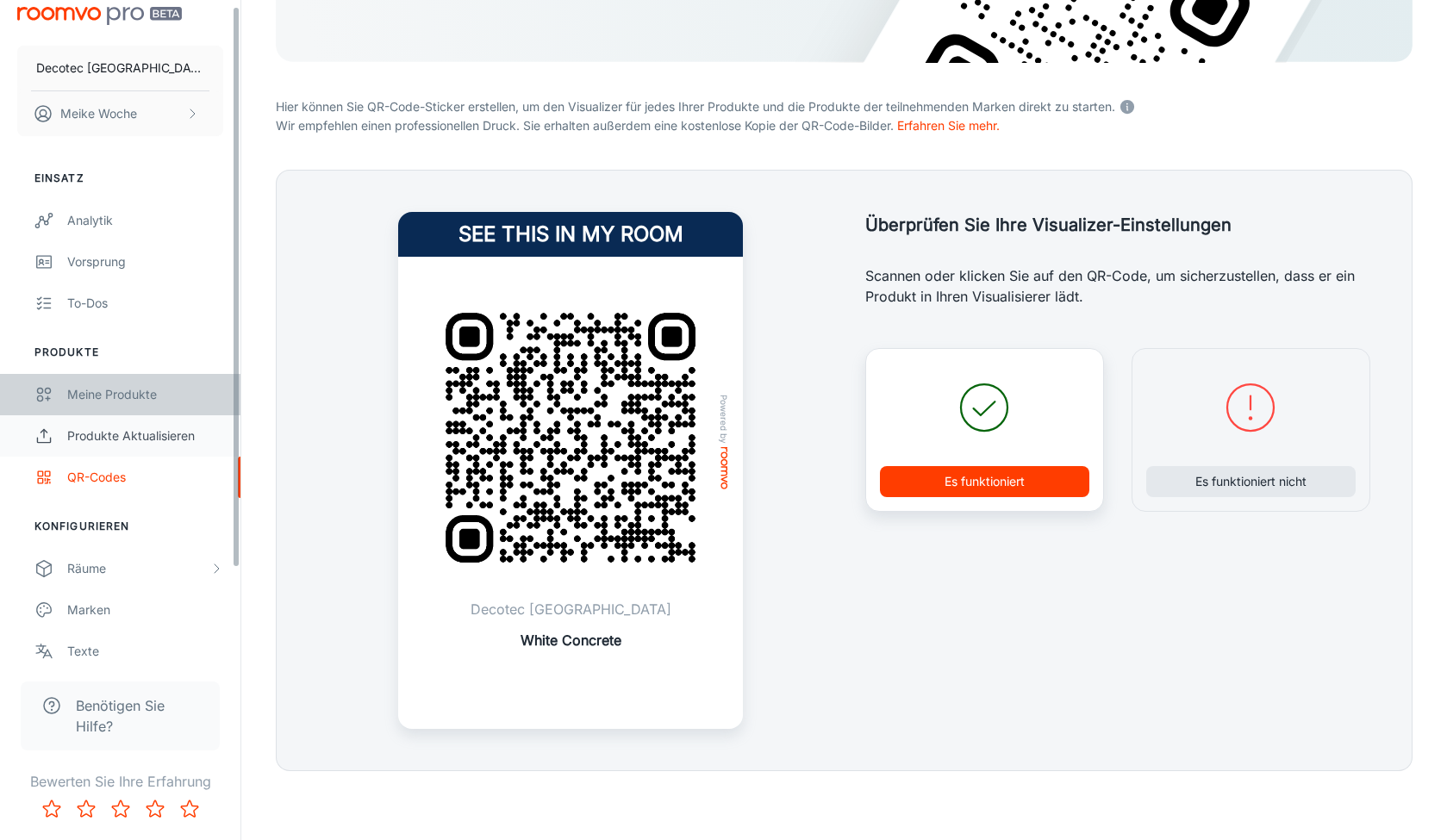
click at [116, 418] on ul "Produkte Meine Produkte Produkte aktualisieren QR-Codes" at bounding box center [120, 422] width 241 height 153
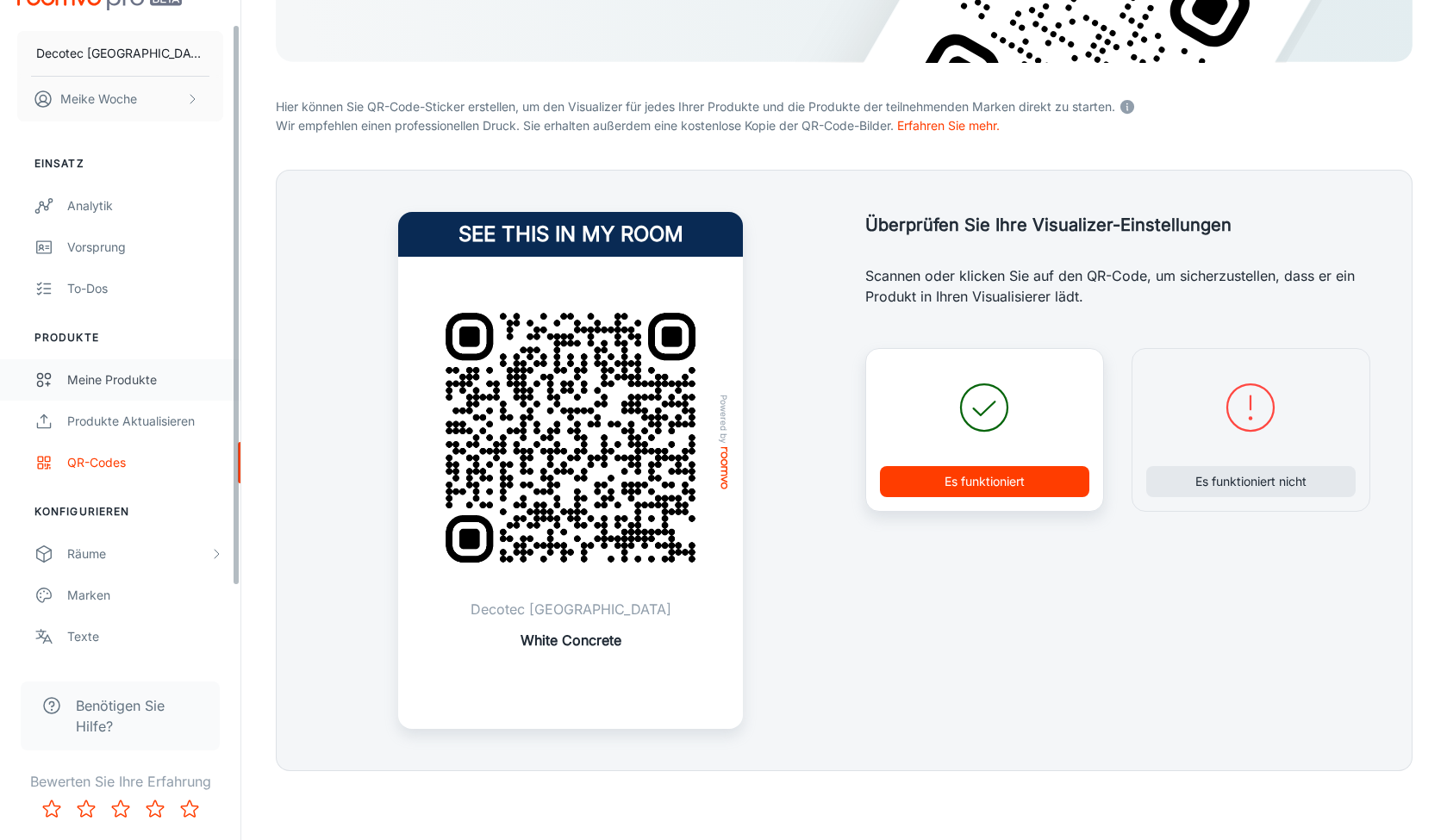
click at [101, 371] on div "Meine Produkte" at bounding box center [145, 381] width 156 height 19
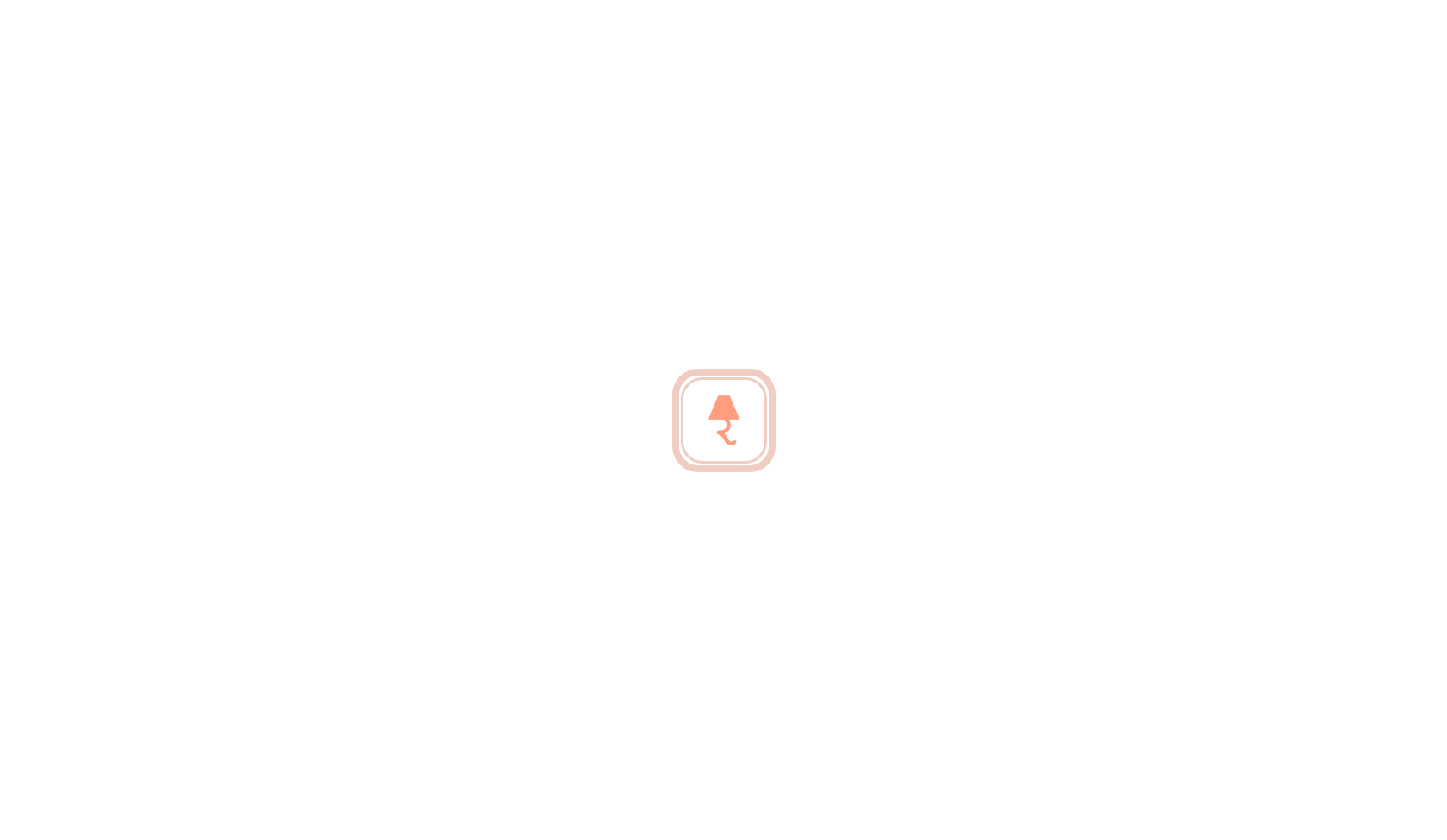
scroll to position [34, 0]
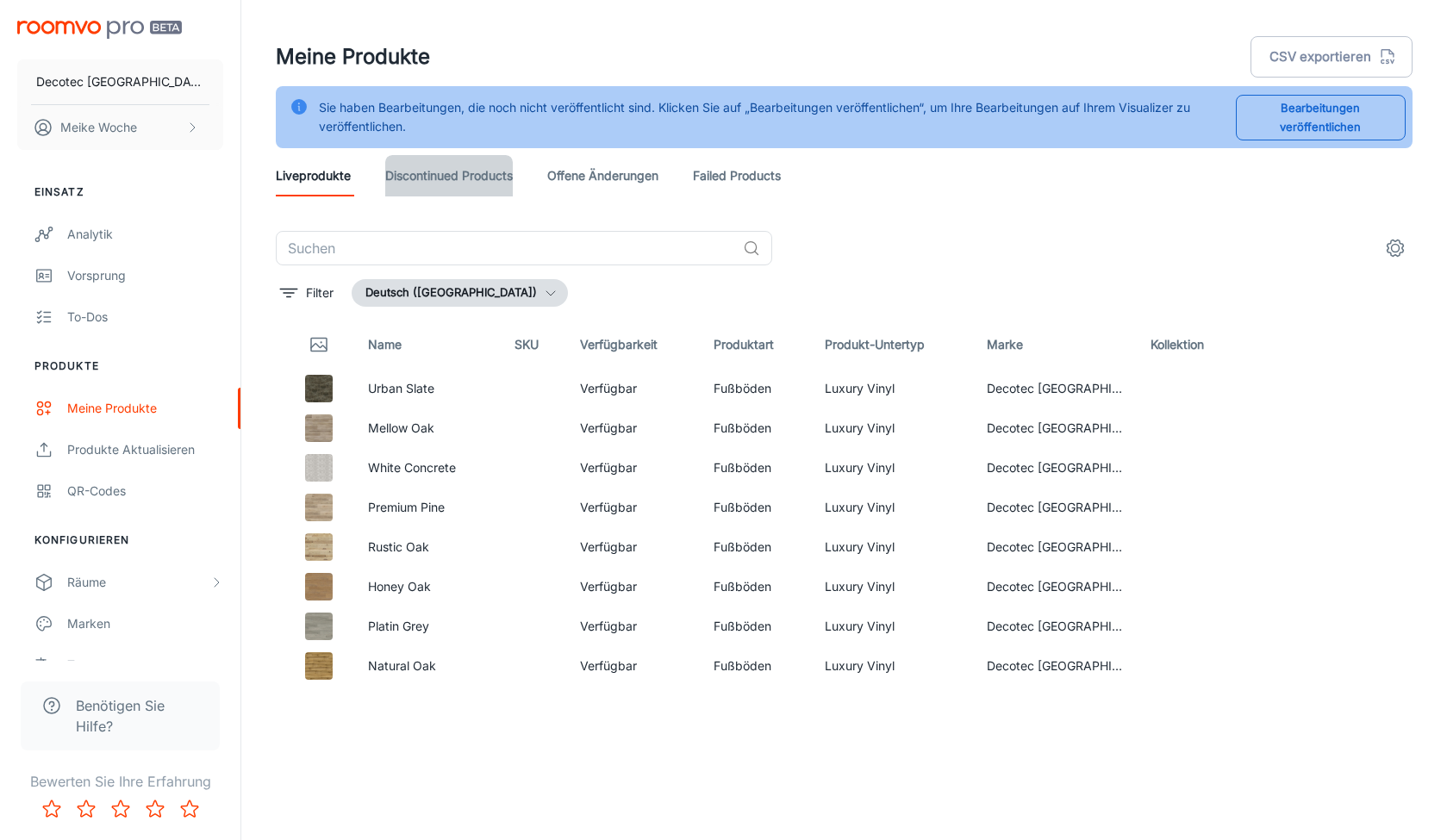
click at [471, 181] on link "Discontinued Products" at bounding box center [449, 175] width 128 height 41
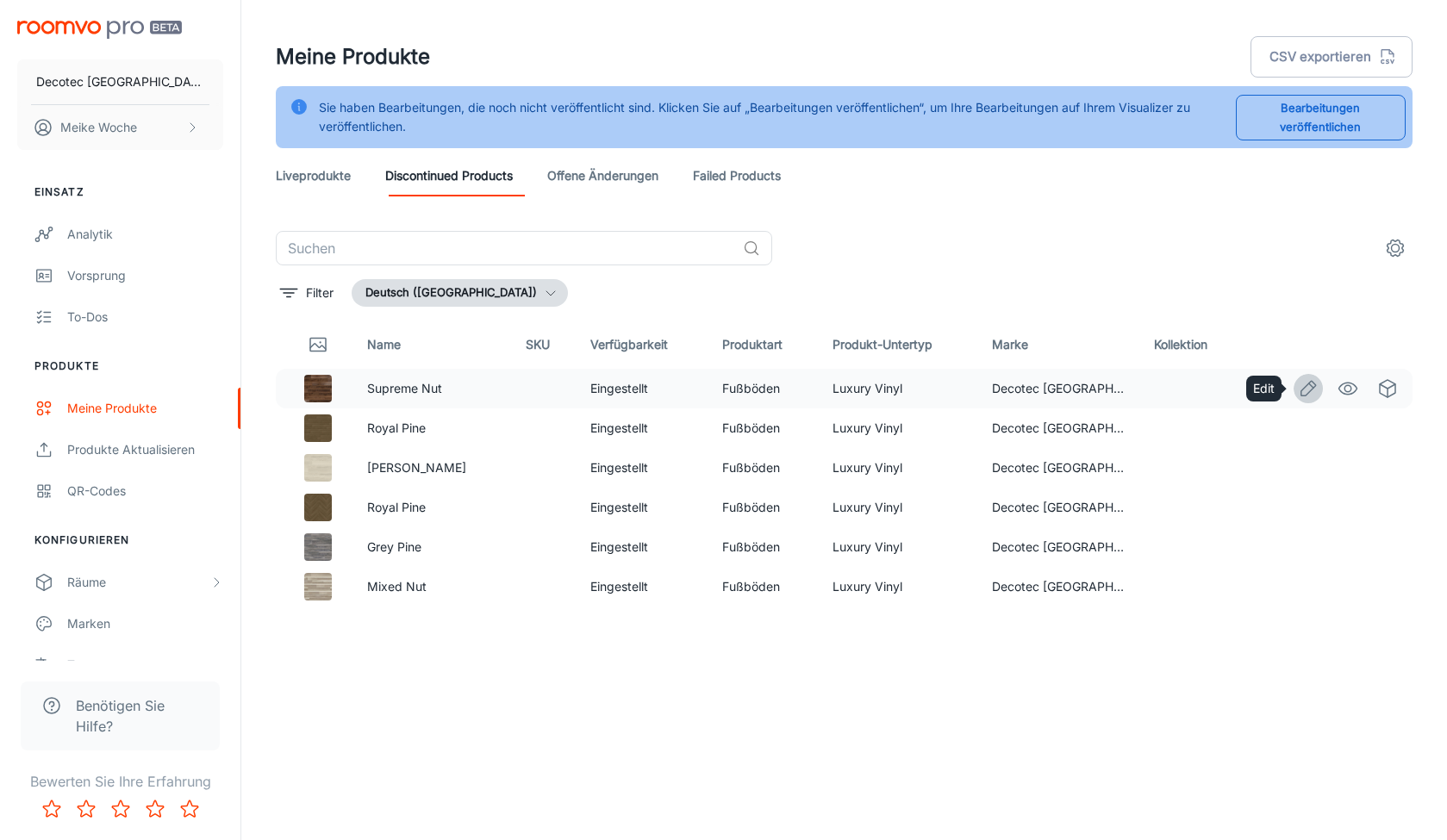
click at [1311, 389] on icon "Edit" at bounding box center [1309, 389] width 21 height 21
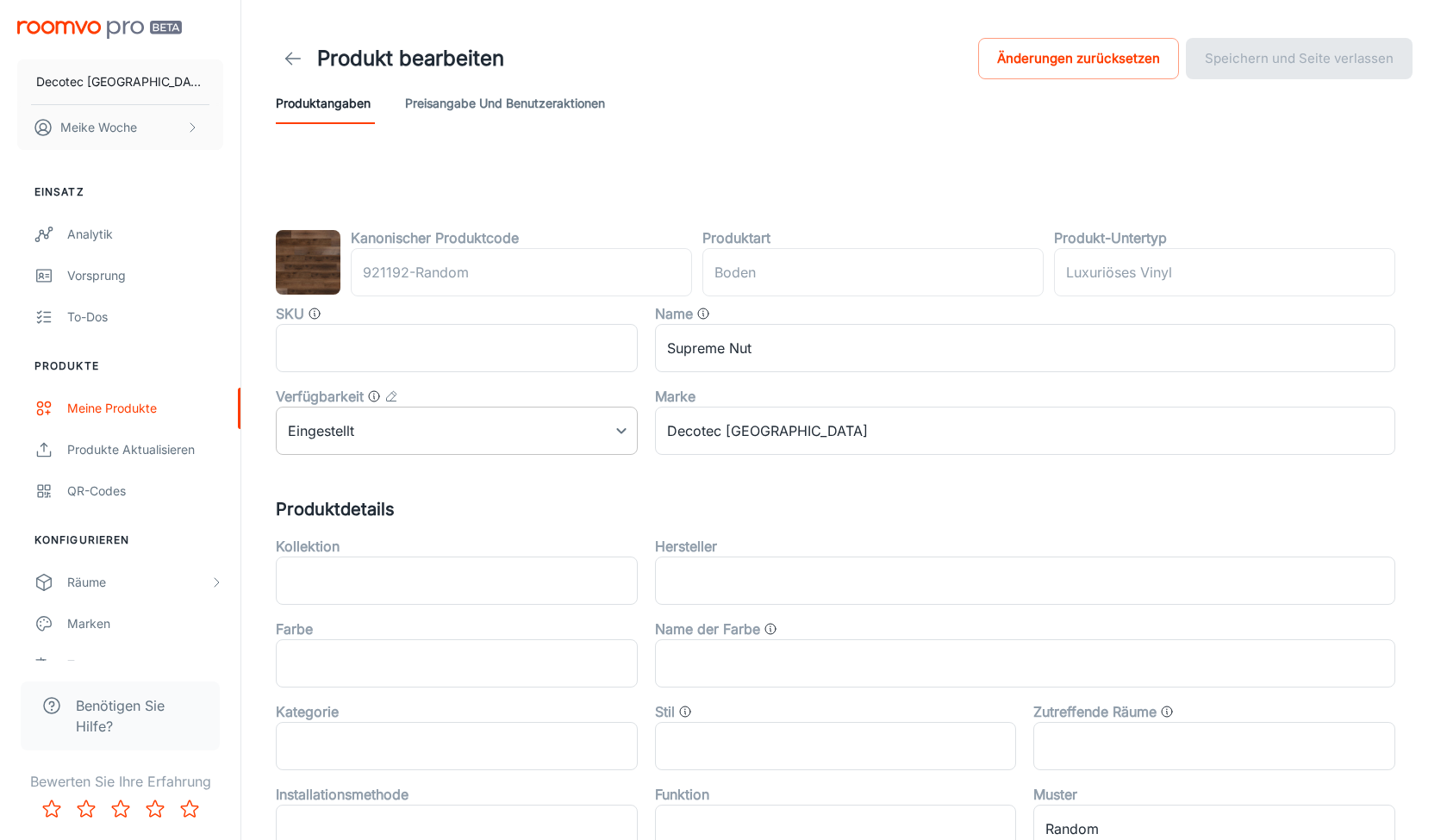
click at [607, 422] on body "Decotec [GEOGRAPHIC_DATA] Meike Woche Einsatz Analytik Vorsprung To-dos Produkt…" at bounding box center [723, 420] width 1447 height 840
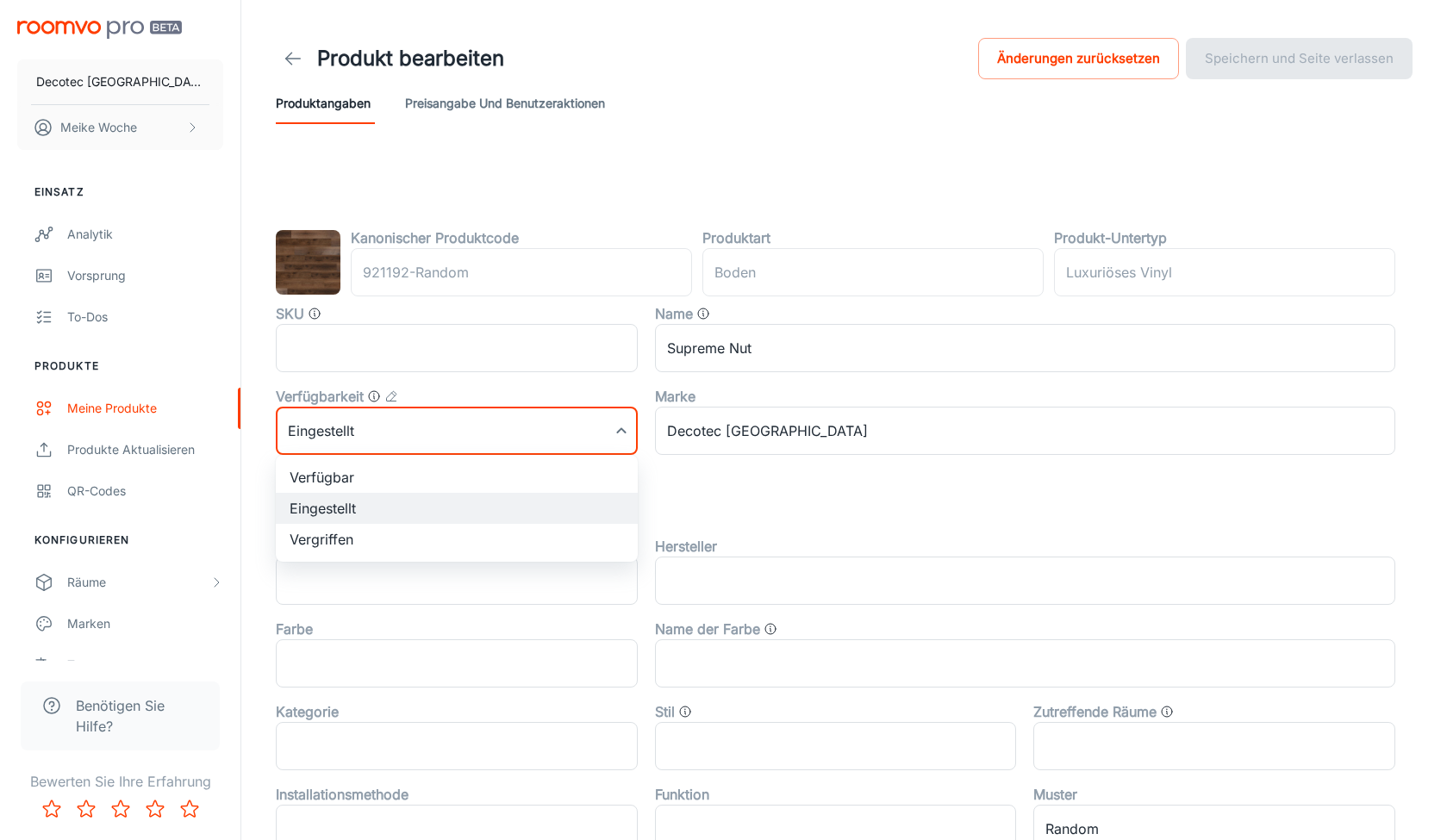
click at [969, 499] on div at bounding box center [723, 420] width 1447 height 840
click at [295, 58] on icon at bounding box center [293, 58] width 21 height 21
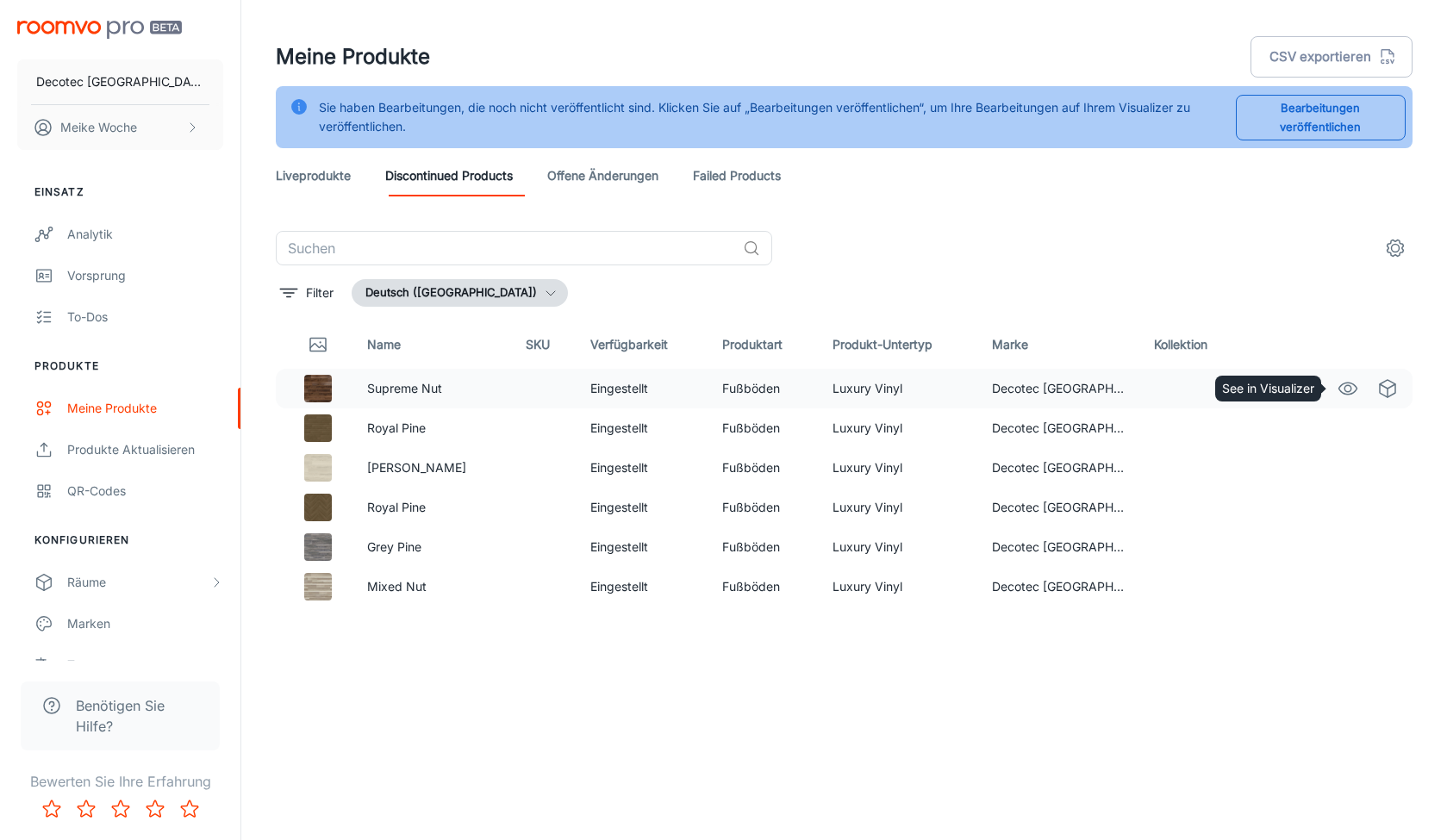
click at [1342, 391] on icon "See in Visualizer" at bounding box center [1348, 389] width 21 height 21
click at [1409, 246] on button "settings" at bounding box center [1395, 248] width 35 height 35
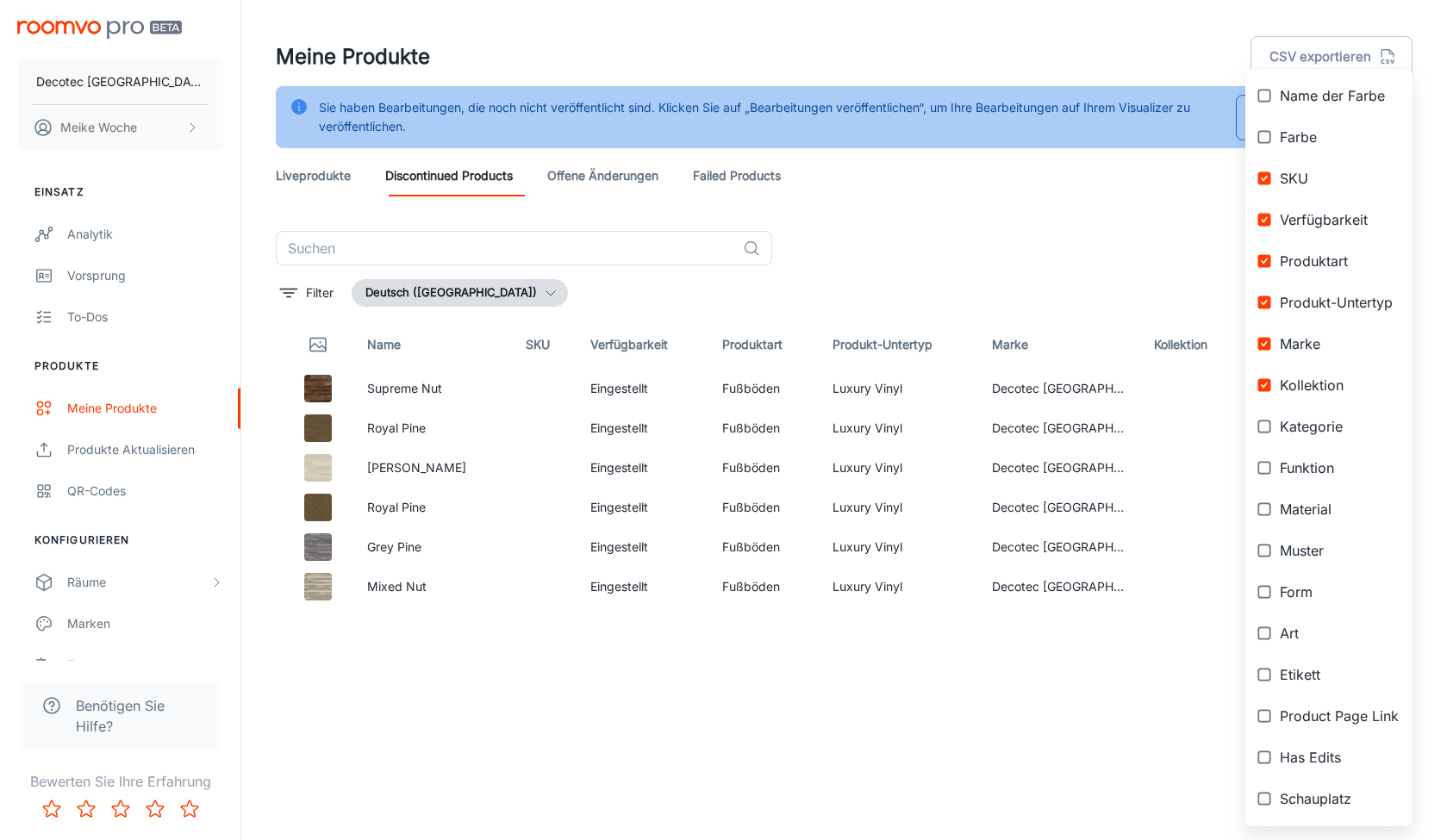
scroll to position [110, 0]
click at [1089, 703] on div at bounding box center [723, 420] width 1447 height 840
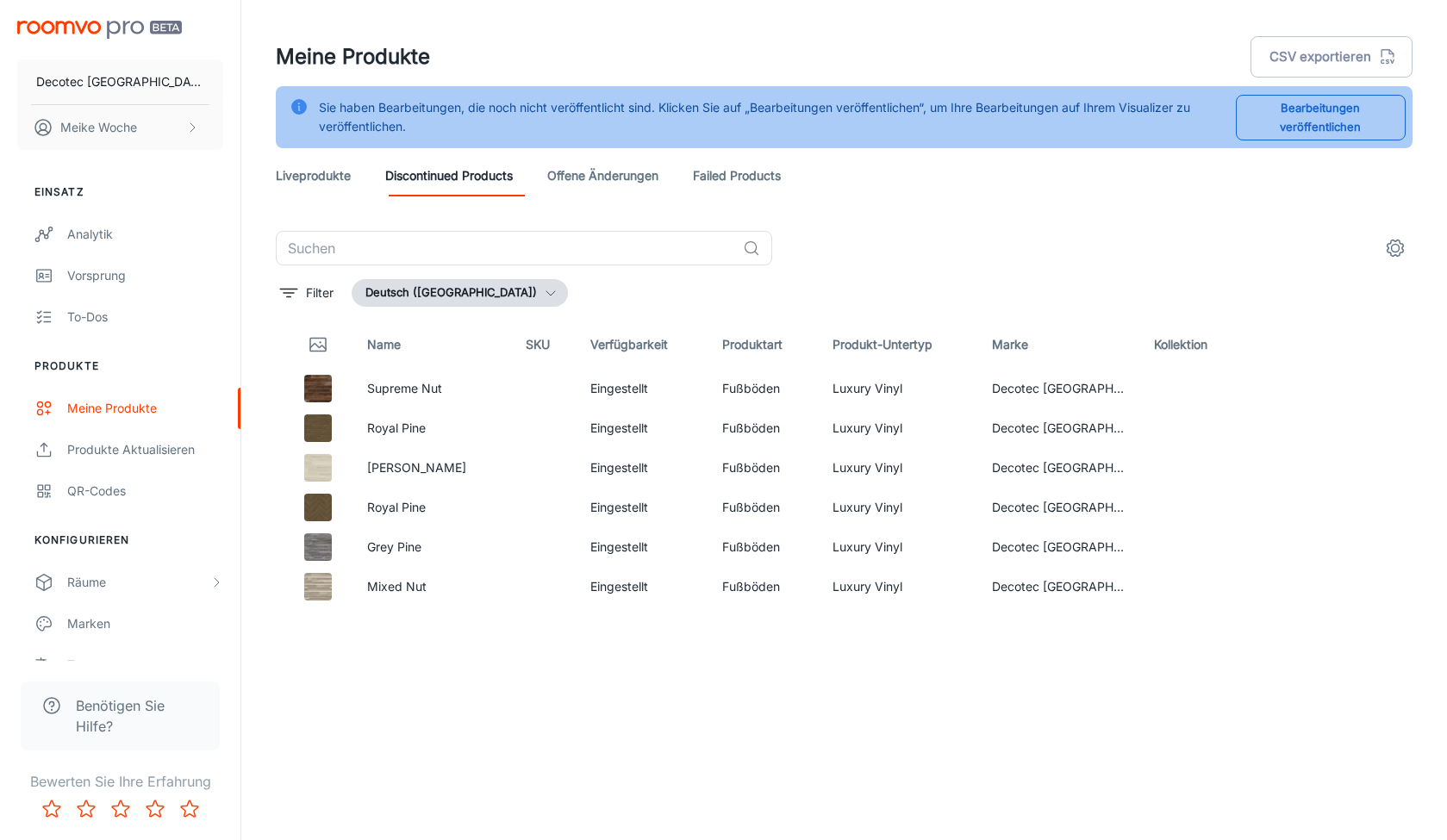
click at [338, 175] on link "Liveprodukte" at bounding box center [314, 175] width 75 height 41
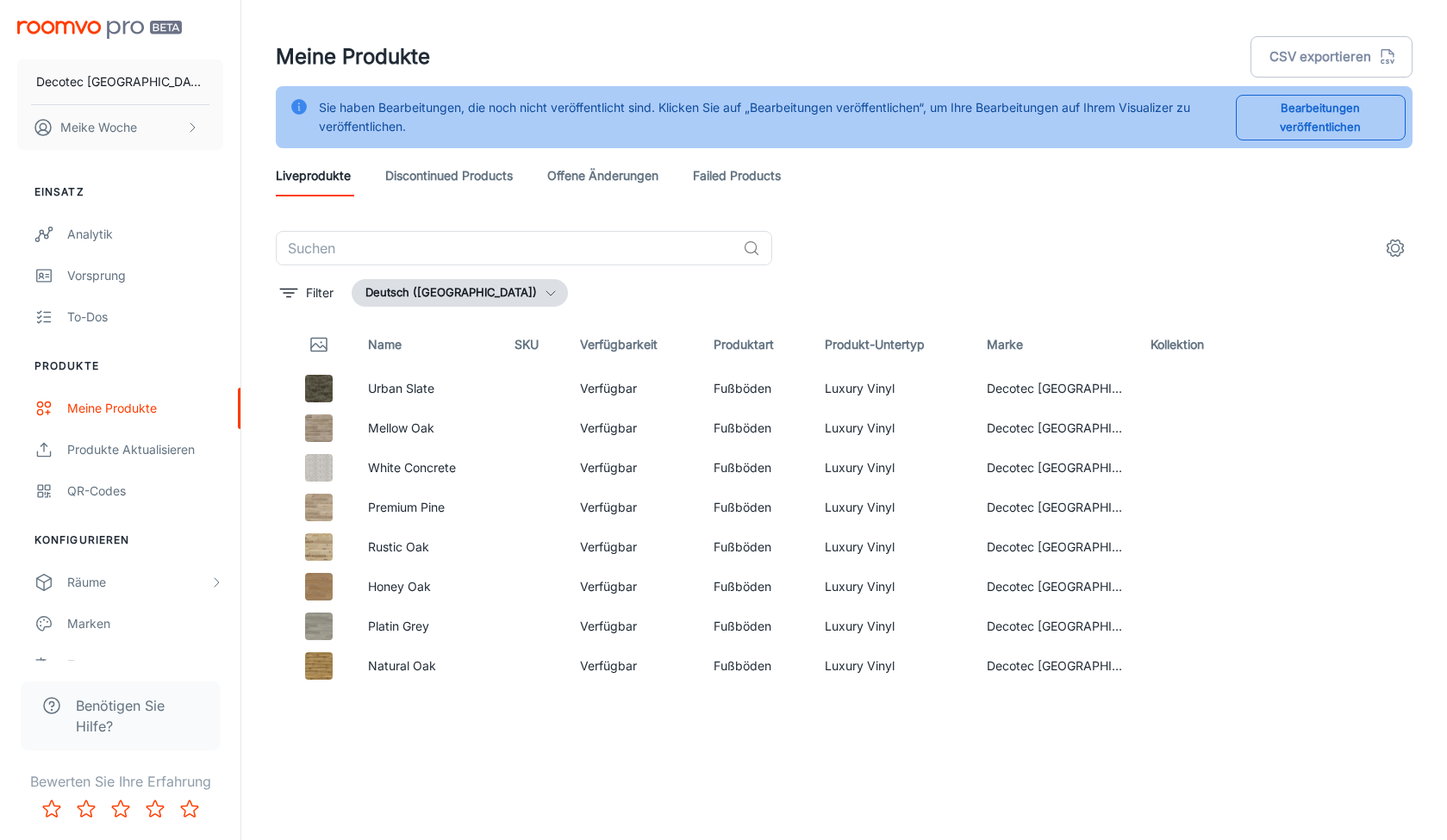
click at [759, 175] on link "Failed Products" at bounding box center [737, 175] width 88 height 41
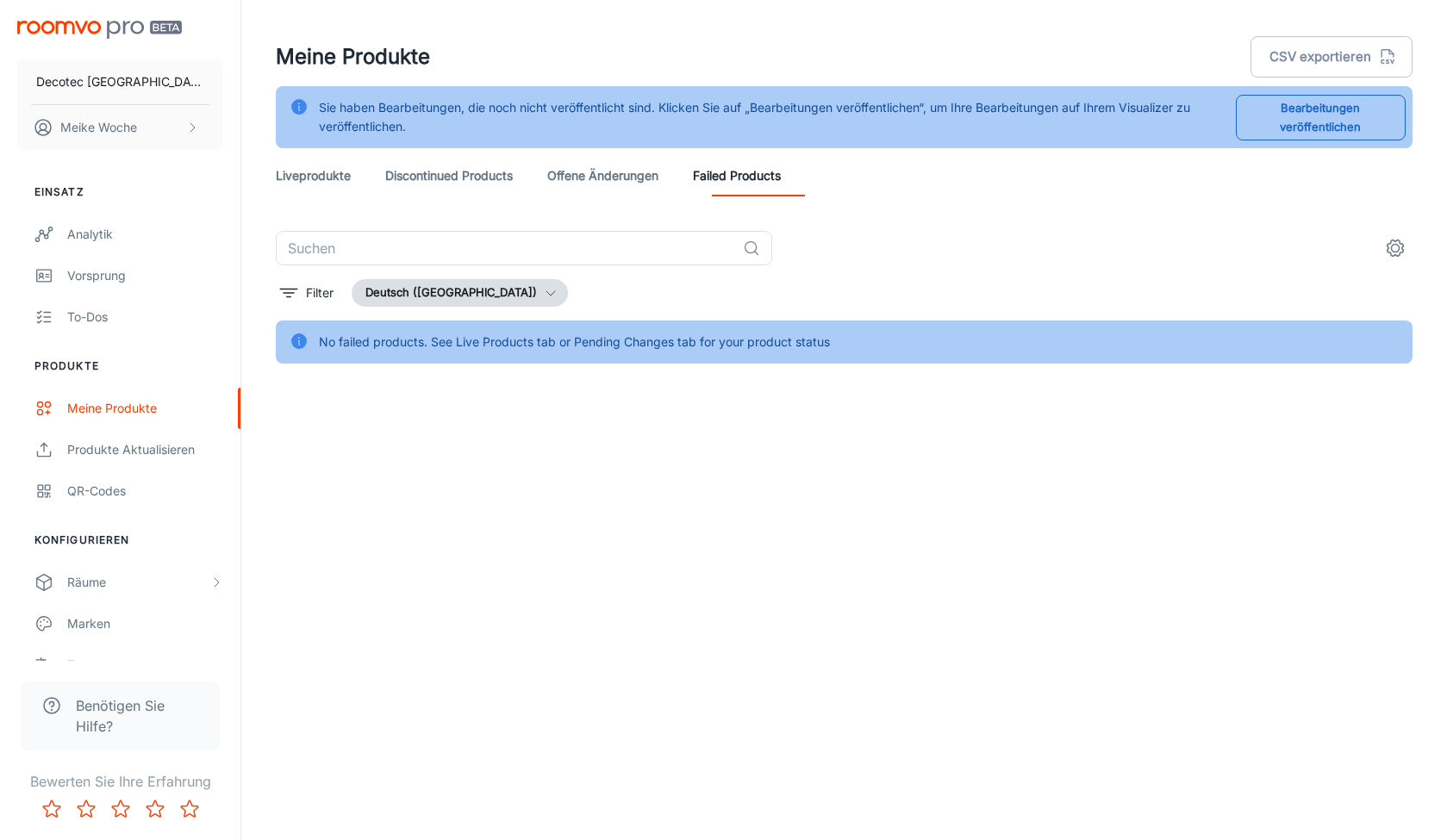
click at [624, 188] on link "offene Änderungen" at bounding box center [603, 175] width 111 height 41
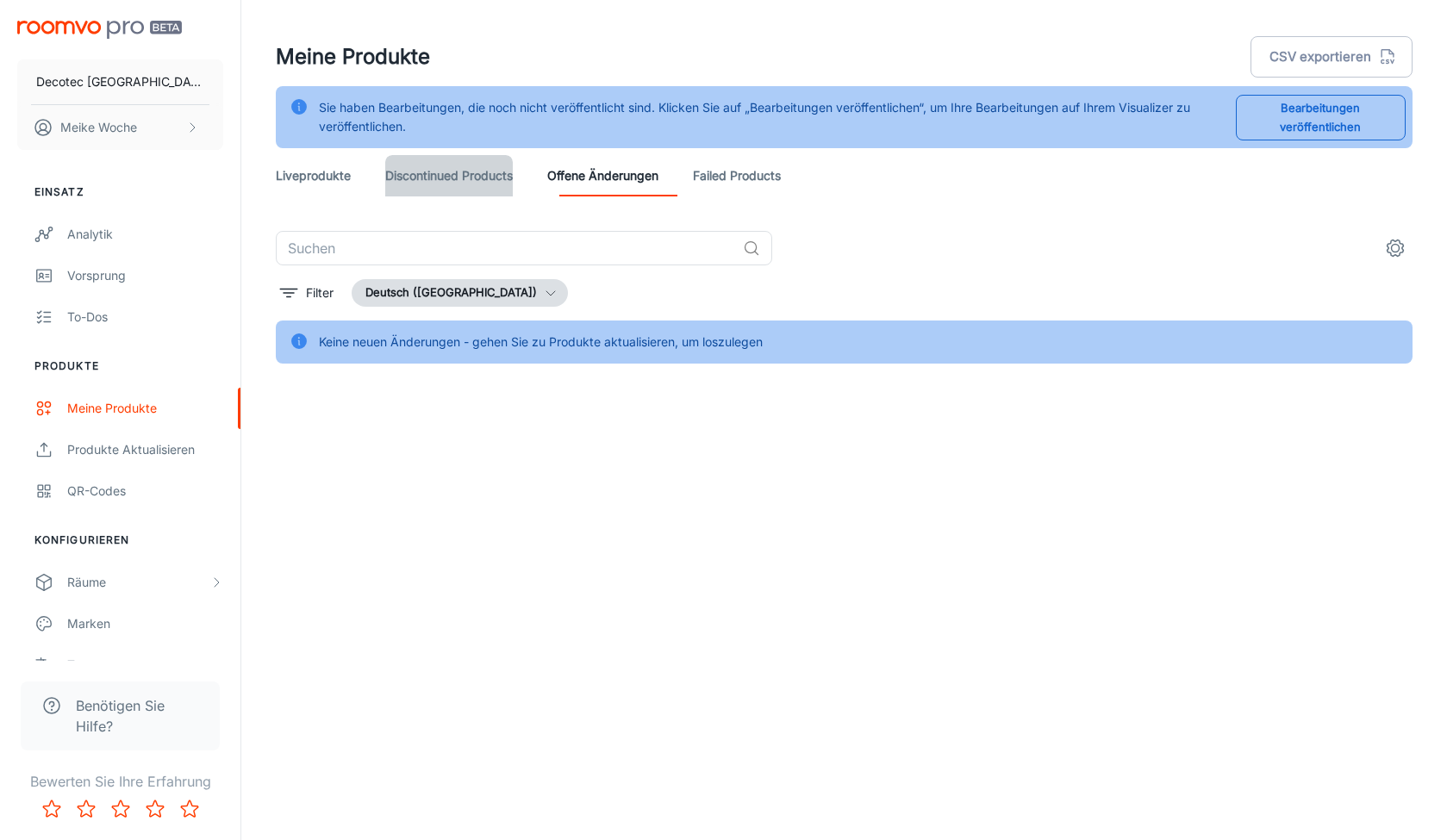
click at [499, 179] on link "Discontinued Products" at bounding box center [449, 175] width 128 height 41
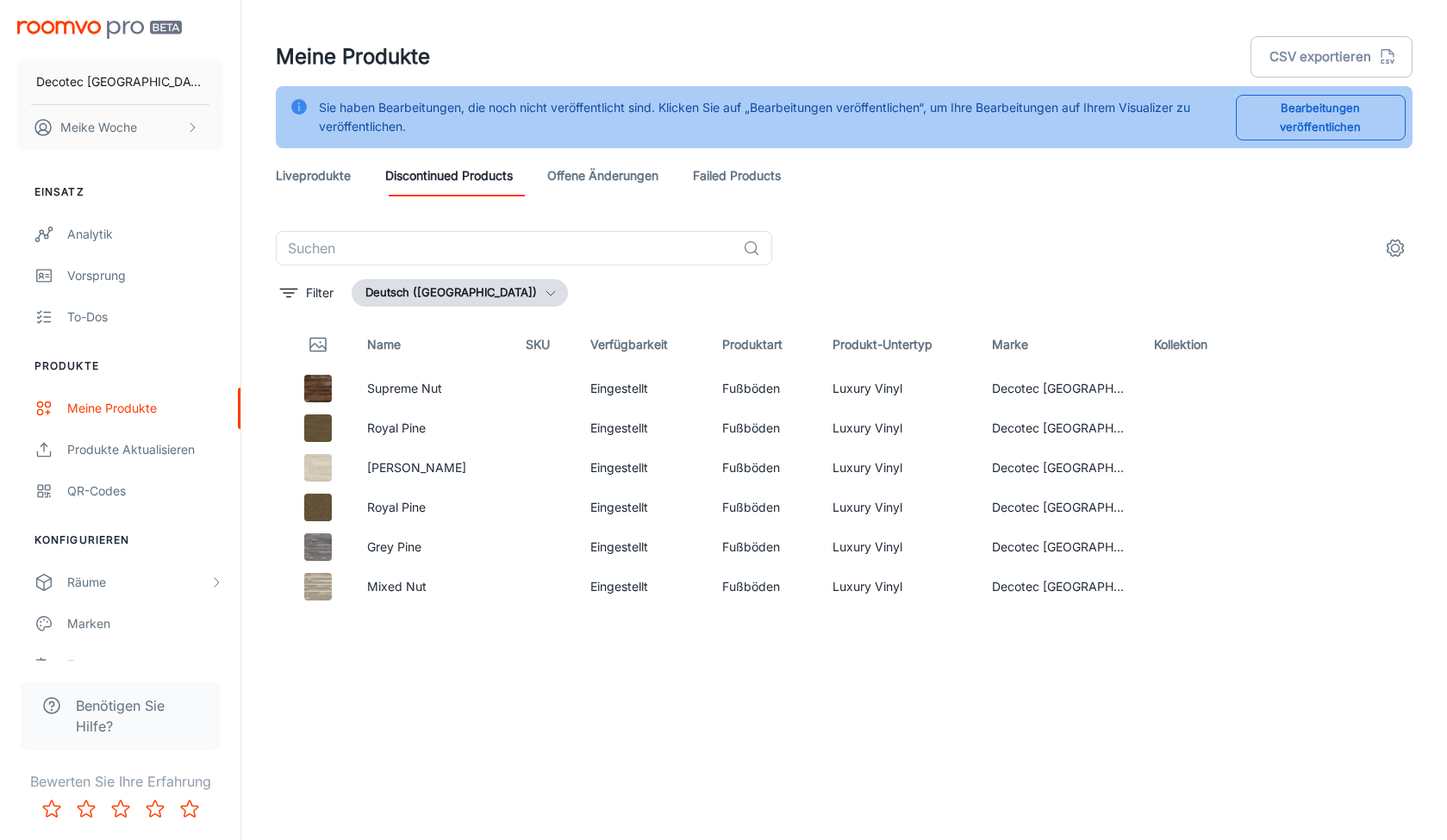
click at [328, 186] on link "Liveprodukte" at bounding box center [314, 175] width 75 height 41
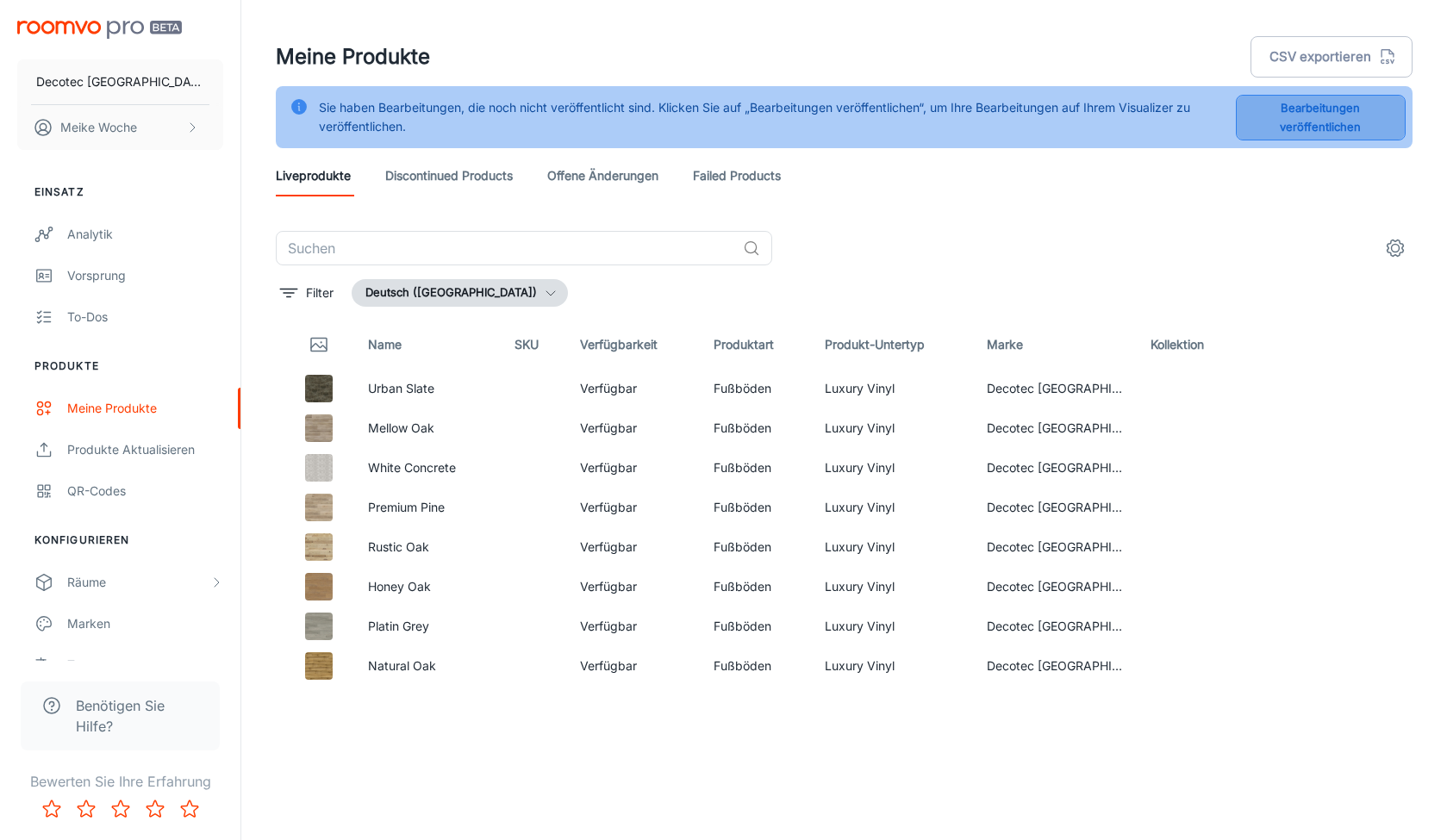
click at [1246, 115] on button "Bearbeitungen veröffentlichen" at bounding box center [1320, 118] width 170 height 46
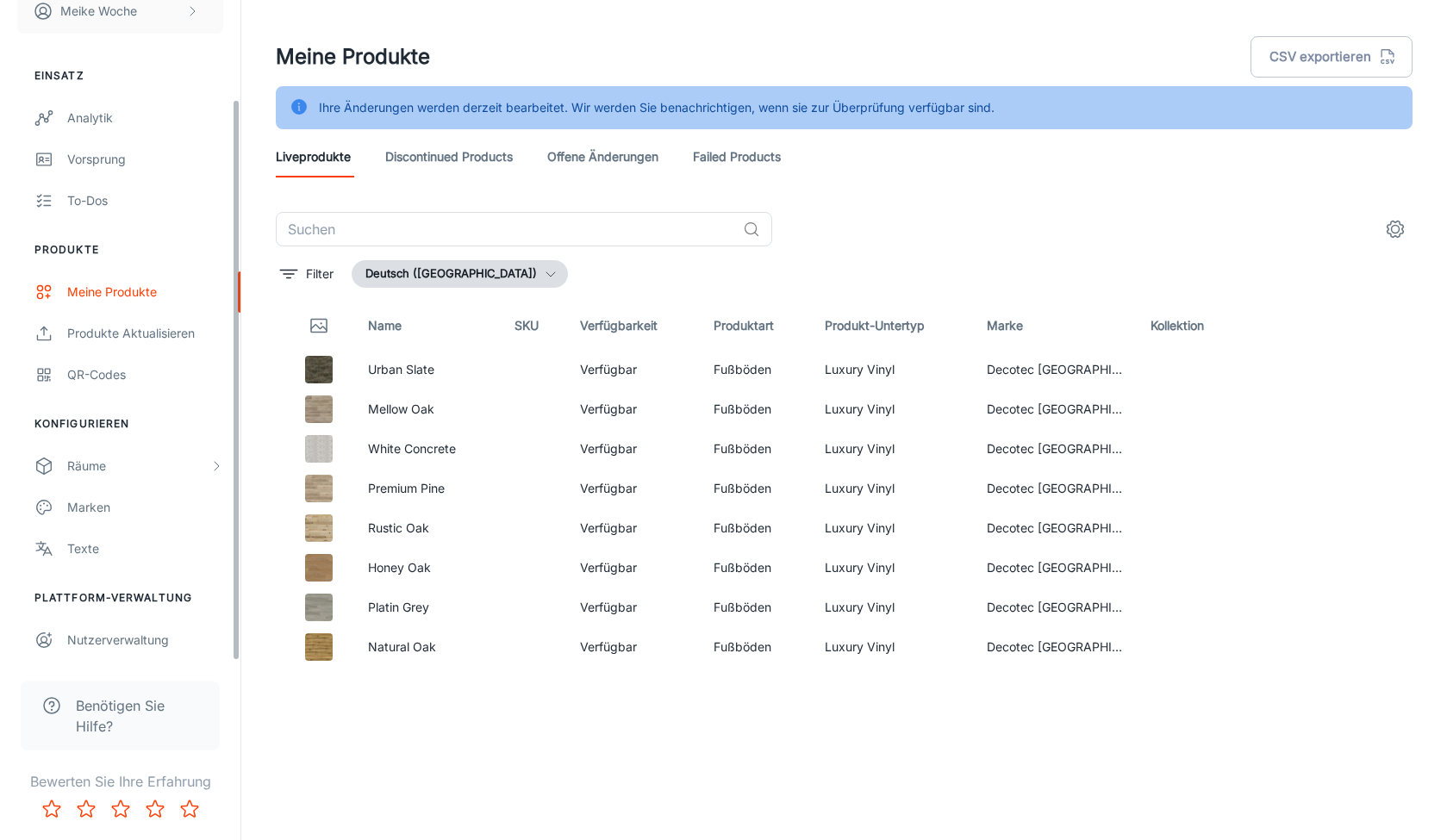
scroll to position [116, 0]
